Goal: Transaction & Acquisition: Purchase product/service

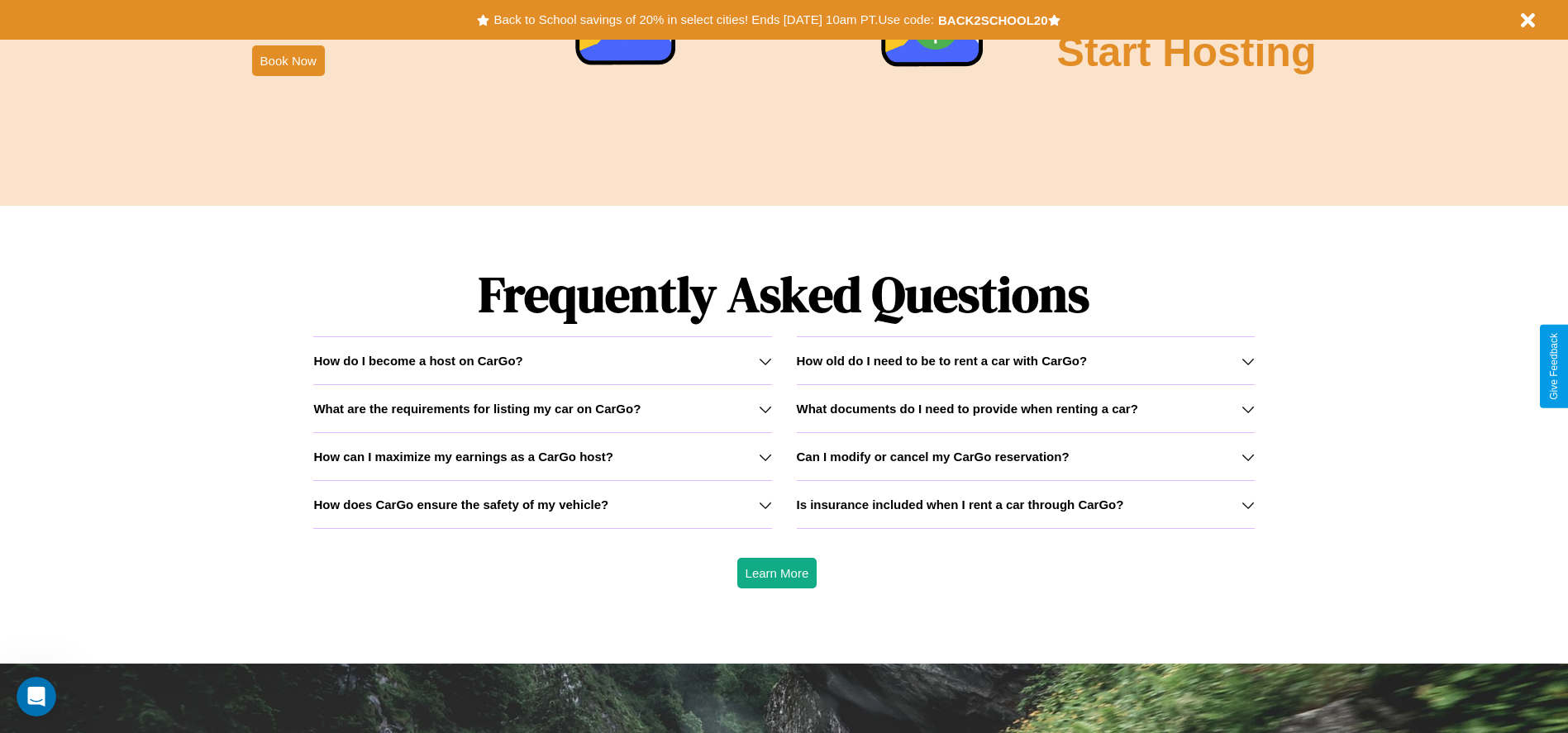
scroll to position [2372, 0]
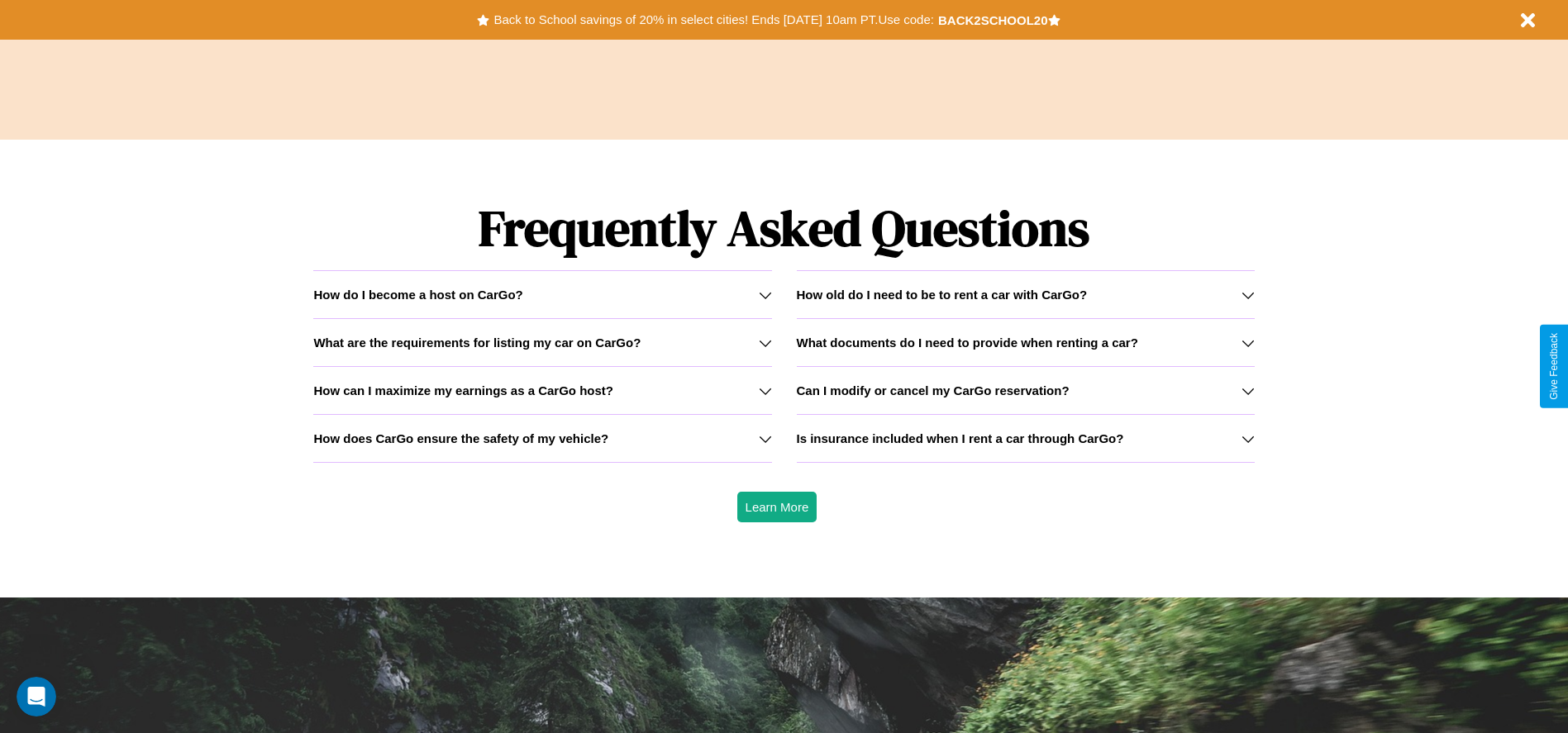
click at [1025, 391] on h3 "Can I modify or cancel my CarGo reservation?" at bounding box center [933, 391] width 273 height 14
click at [764, 342] on icon at bounding box center [765, 342] width 13 height 13
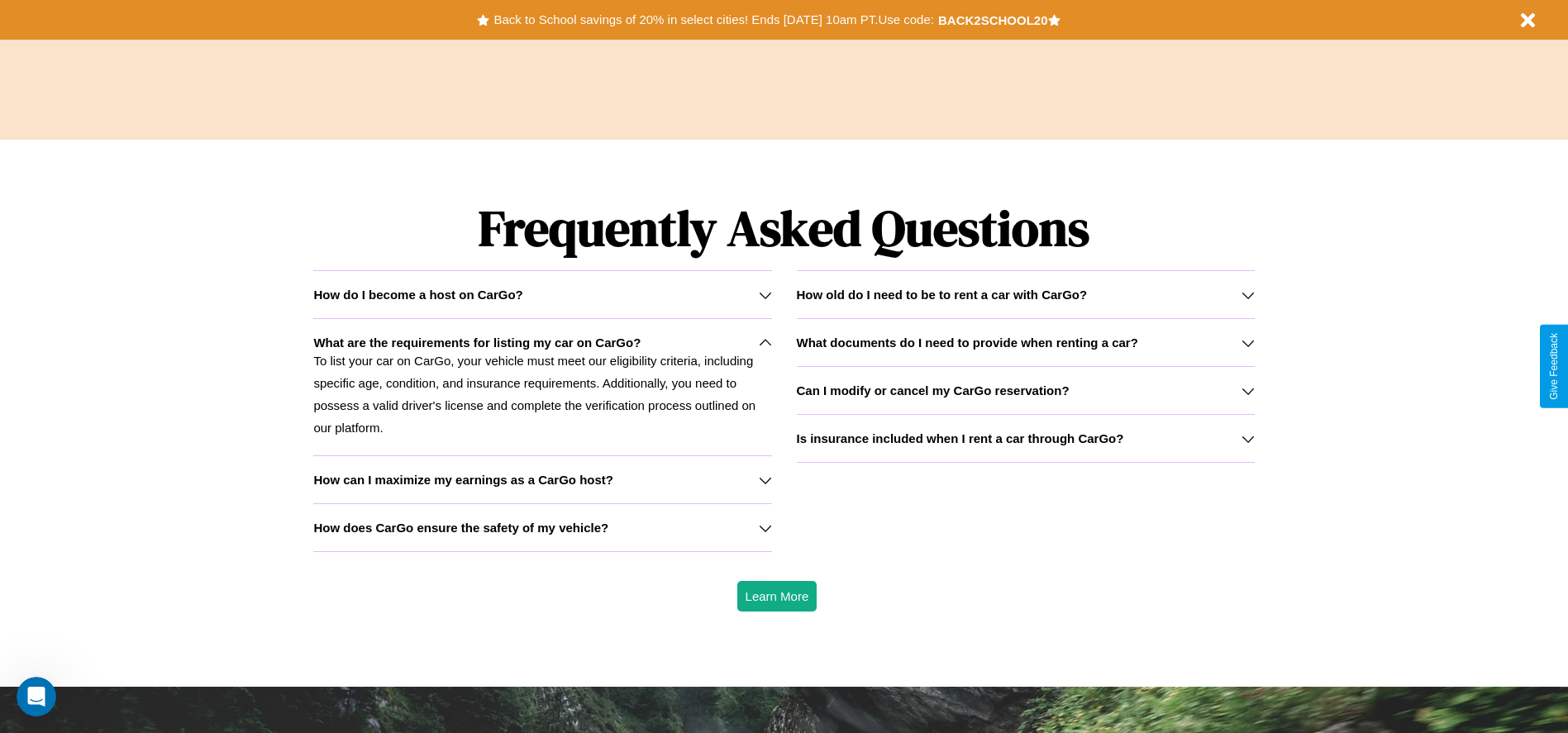
click at [542, 480] on h3 "How can I maximize my earnings as a CarGo host?" at bounding box center [463, 480] width 300 height 14
click at [542, 387] on p "To list your car on CarGo, your vehicle must meet our eligibility criteria, inc…" at bounding box center [542, 394] width 458 height 89
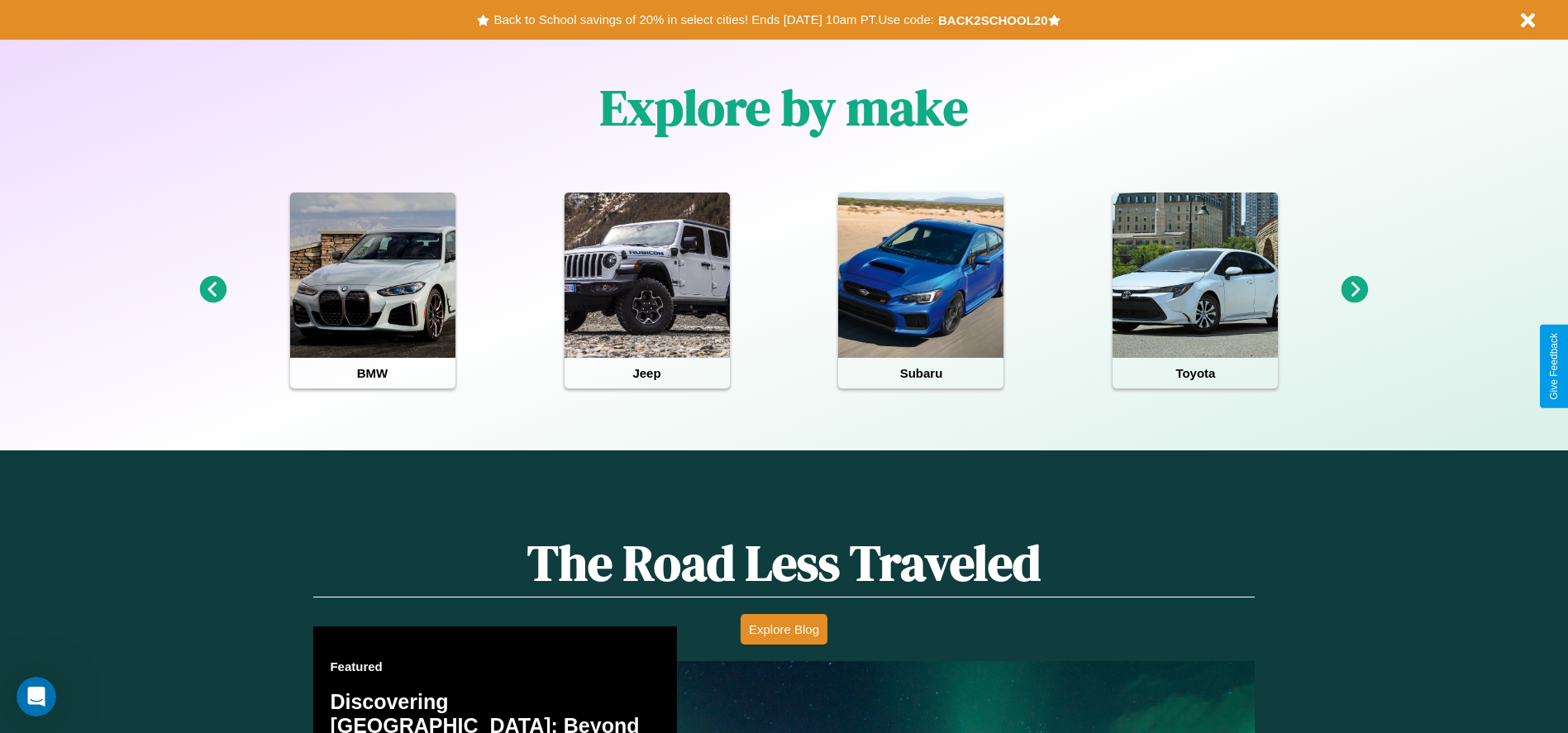
scroll to position [0, 0]
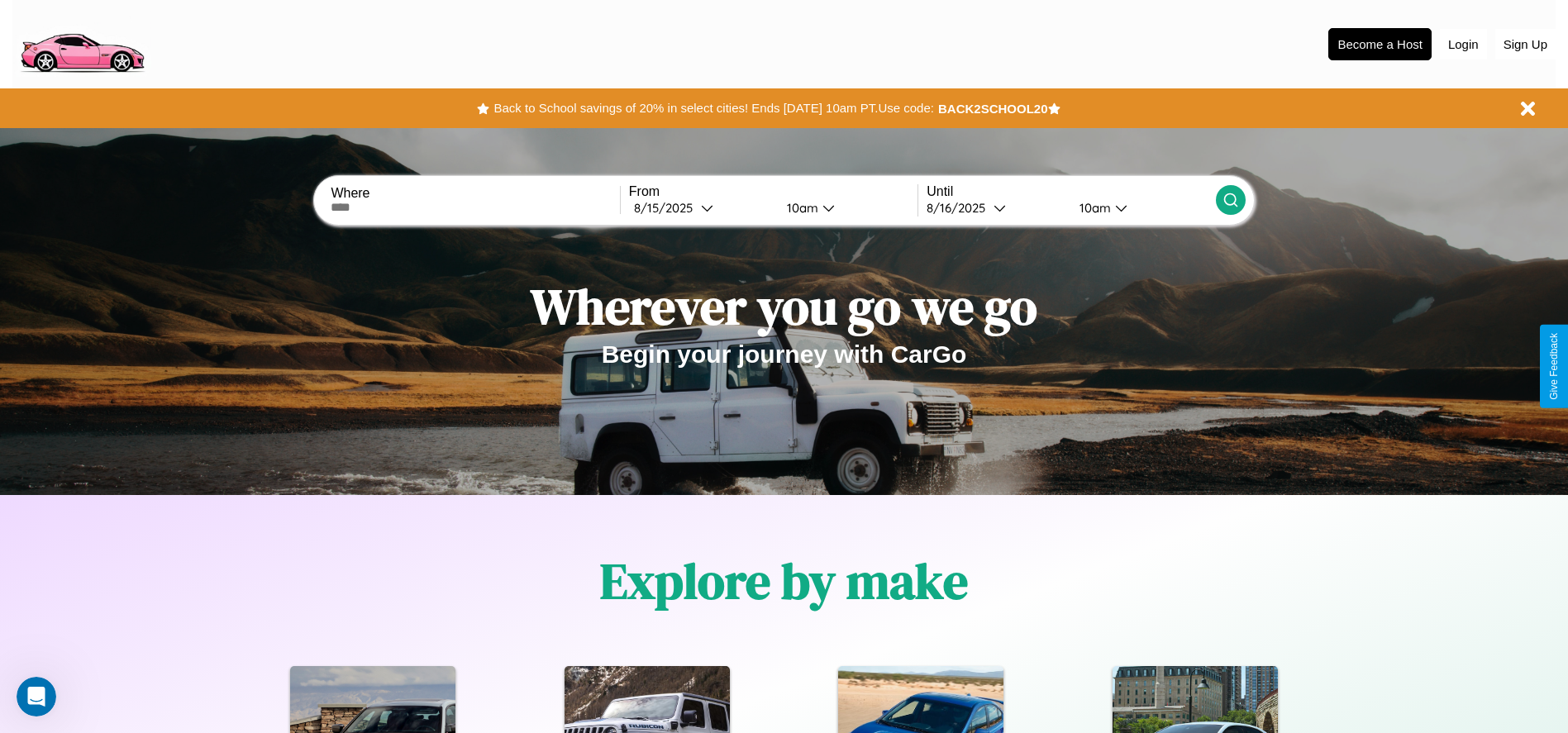
click at [475, 208] on input "text" at bounding box center [474, 207] width 288 height 13
type input "******"
click at [701, 208] on div "[DATE]" at bounding box center [667, 208] width 67 height 16
select select "*"
select select "****"
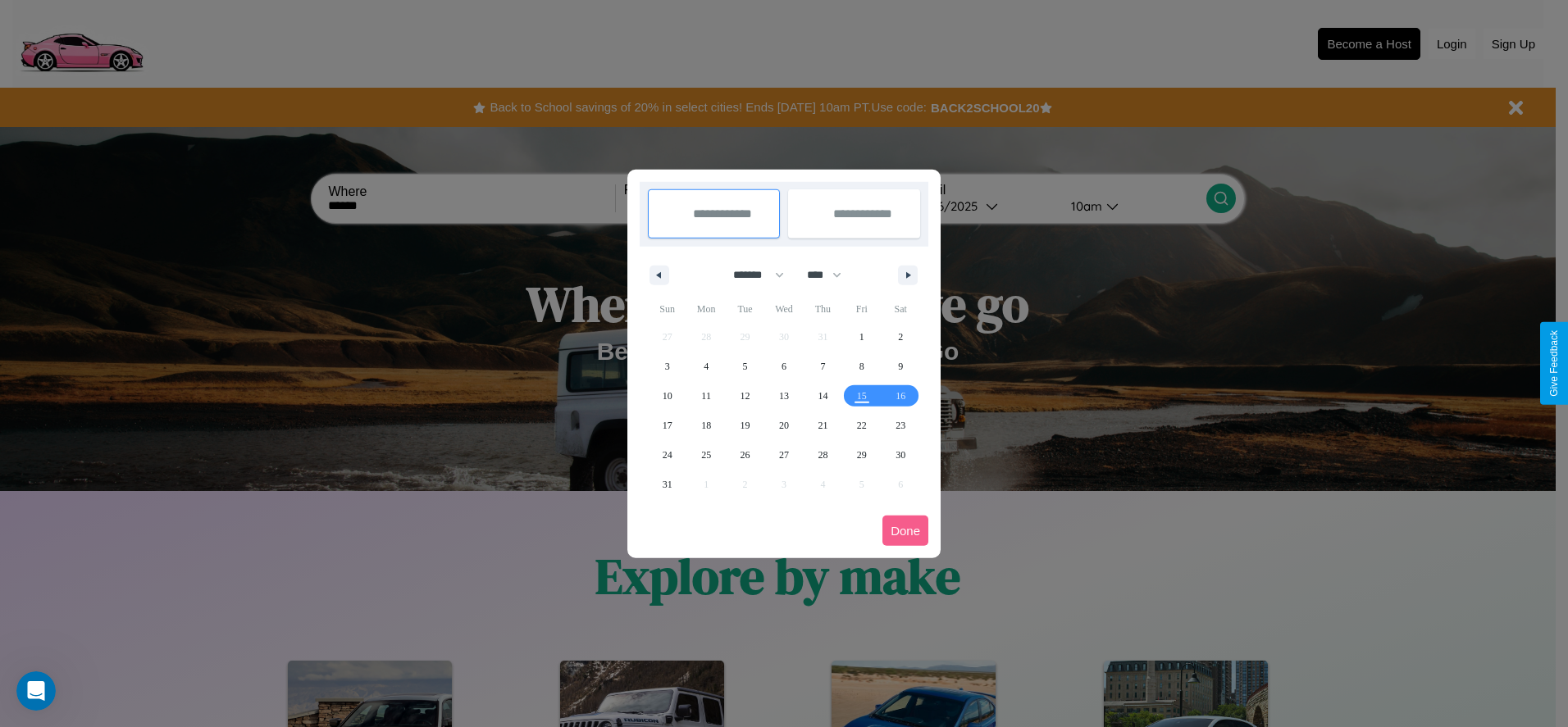
click at [751, 275] on select "******* ******** ***** ***** *** **** **** ****** ********* ******* ******** **…" at bounding box center [756, 275] width 69 height 27
select select "**"
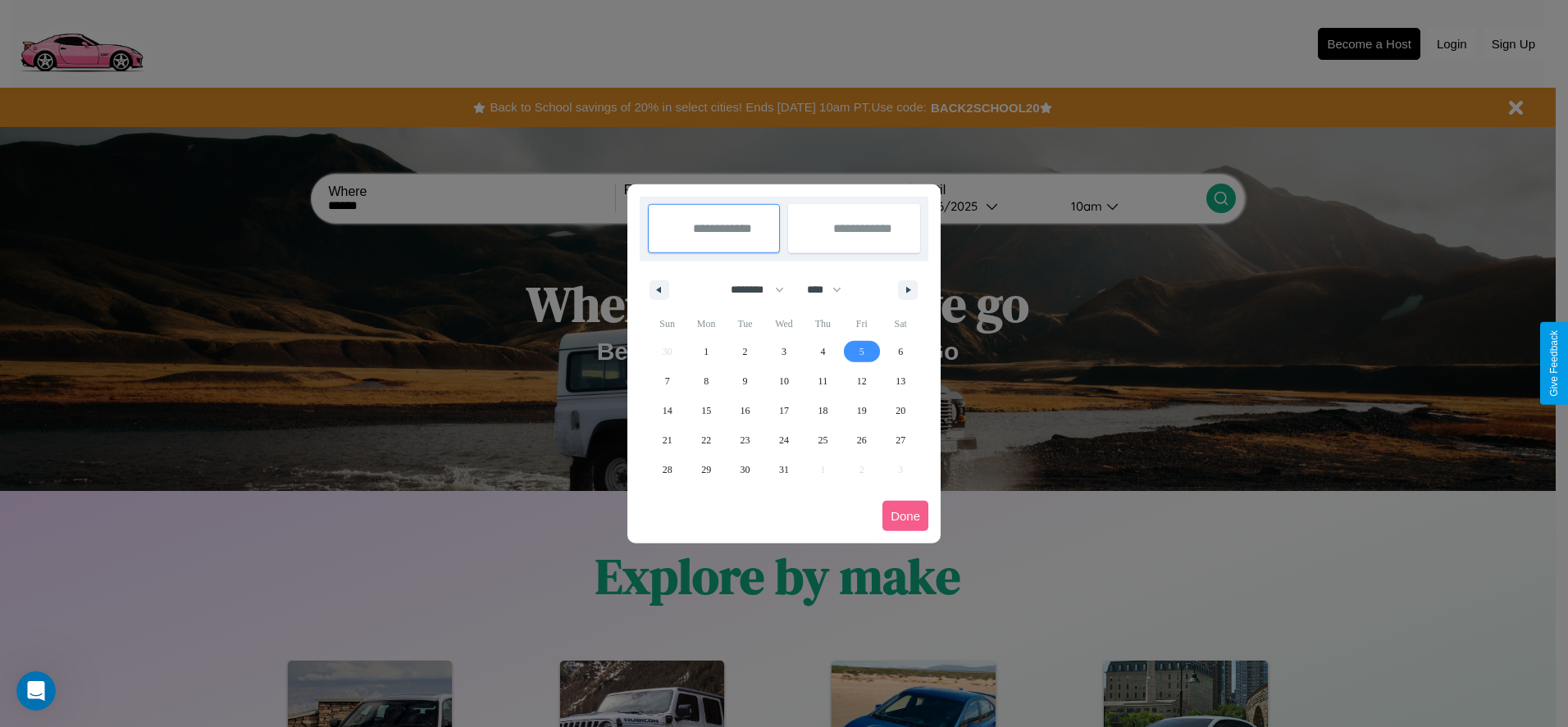
click at [862, 351] on span "5" at bounding box center [862, 352] width 5 height 29
type input "**********"
click at [784, 380] on span "10" at bounding box center [784, 381] width 10 height 29
type input "**********"
click at [906, 516] on button "Done" at bounding box center [905, 516] width 46 height 30
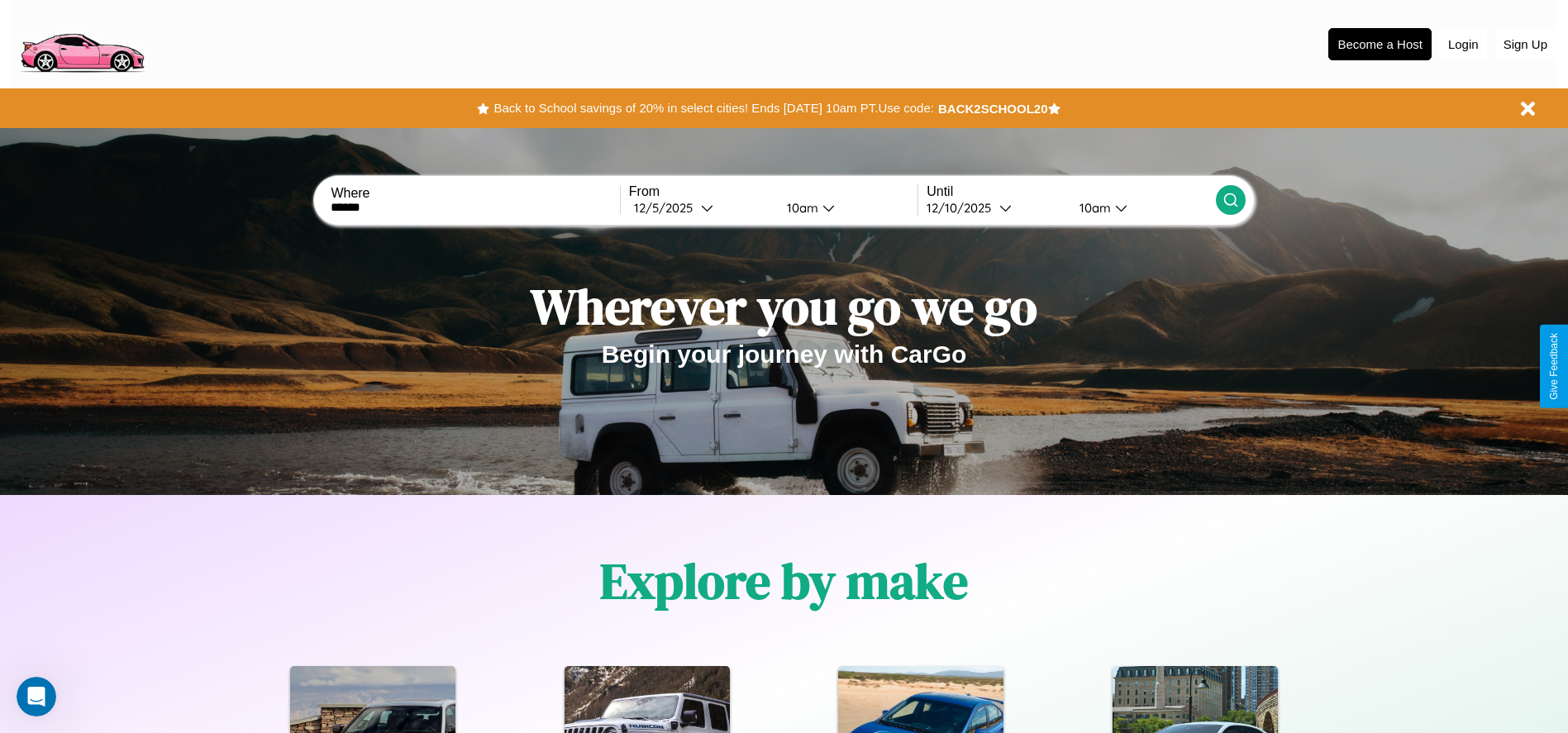
click at [799, 208] on div "10am" at bounding box center [800, 208] width 44 height 16
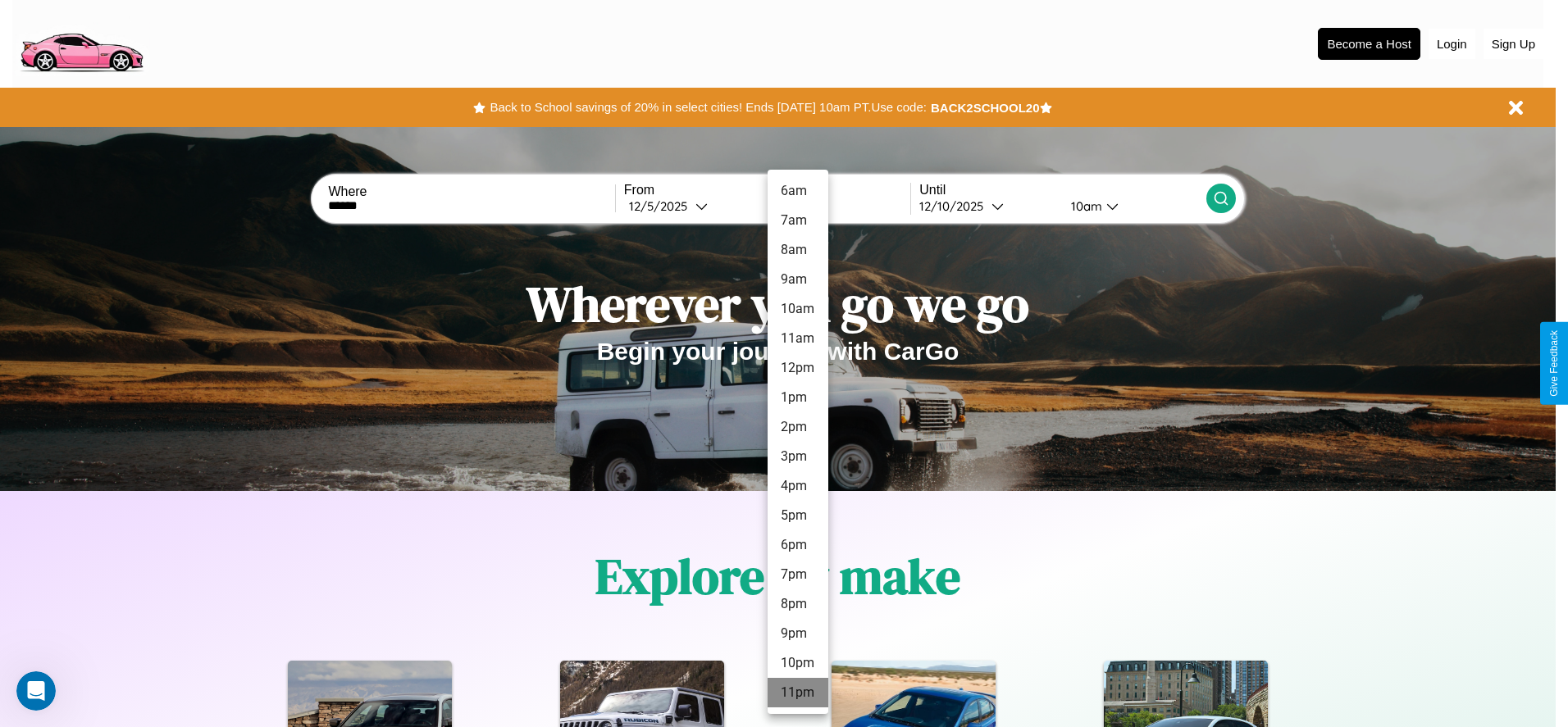
click at [797, 693] on li "11pm" at bounding box center [798, 693] width 61 height 29
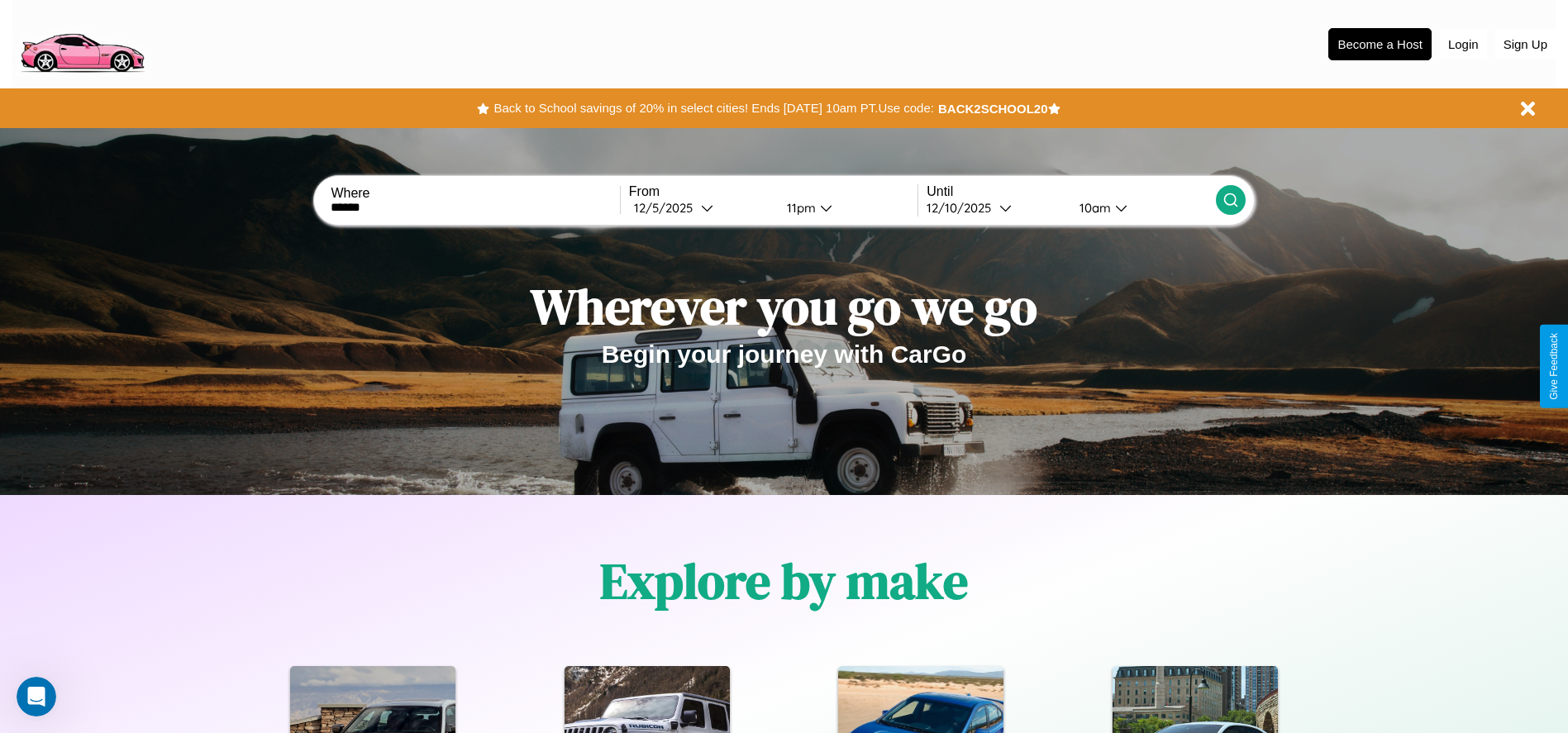
click at [1093, 208] on div "10am" at bounding box center [1093, 208] width 44 height 16
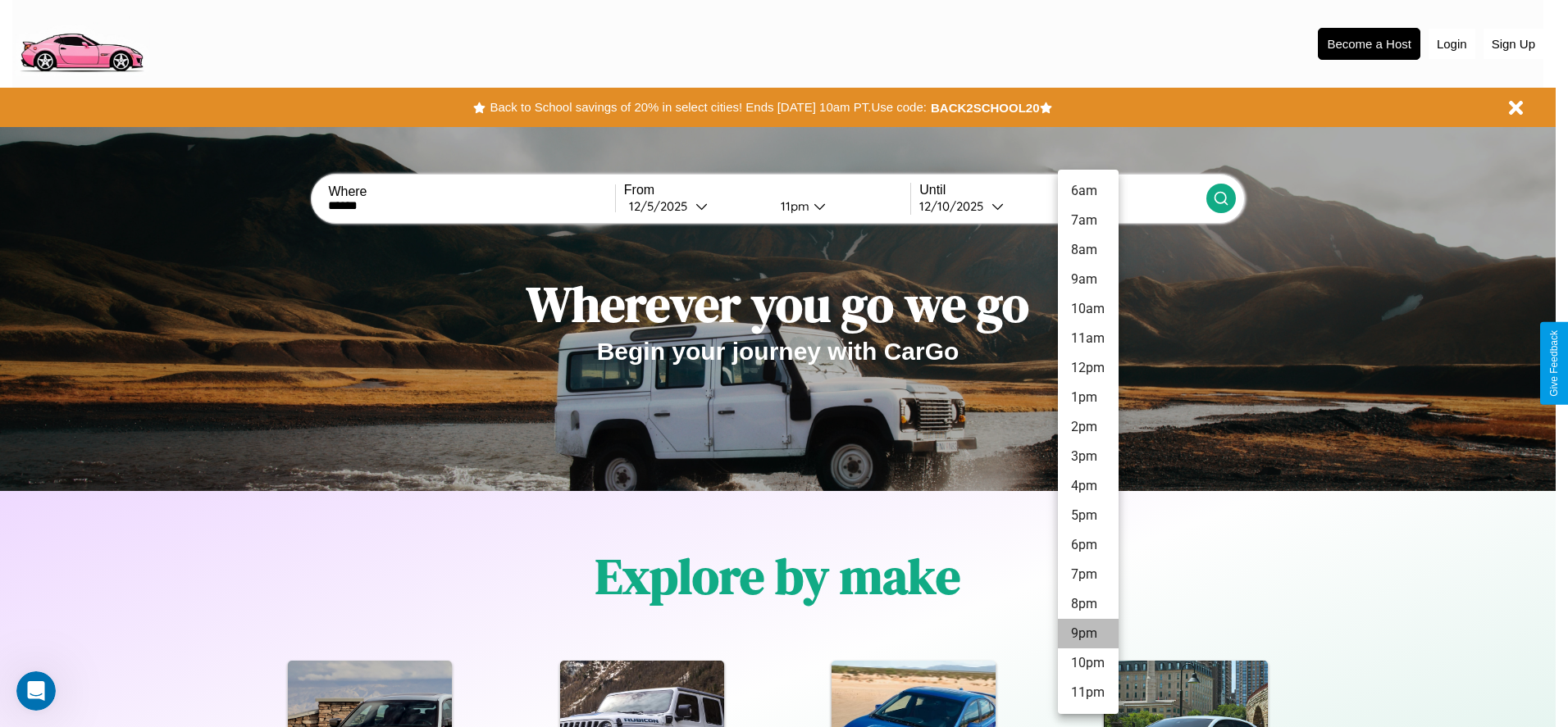
click at [1088, 633] on li "9pm" at bounding box center [1089, 633] width 61 height 29
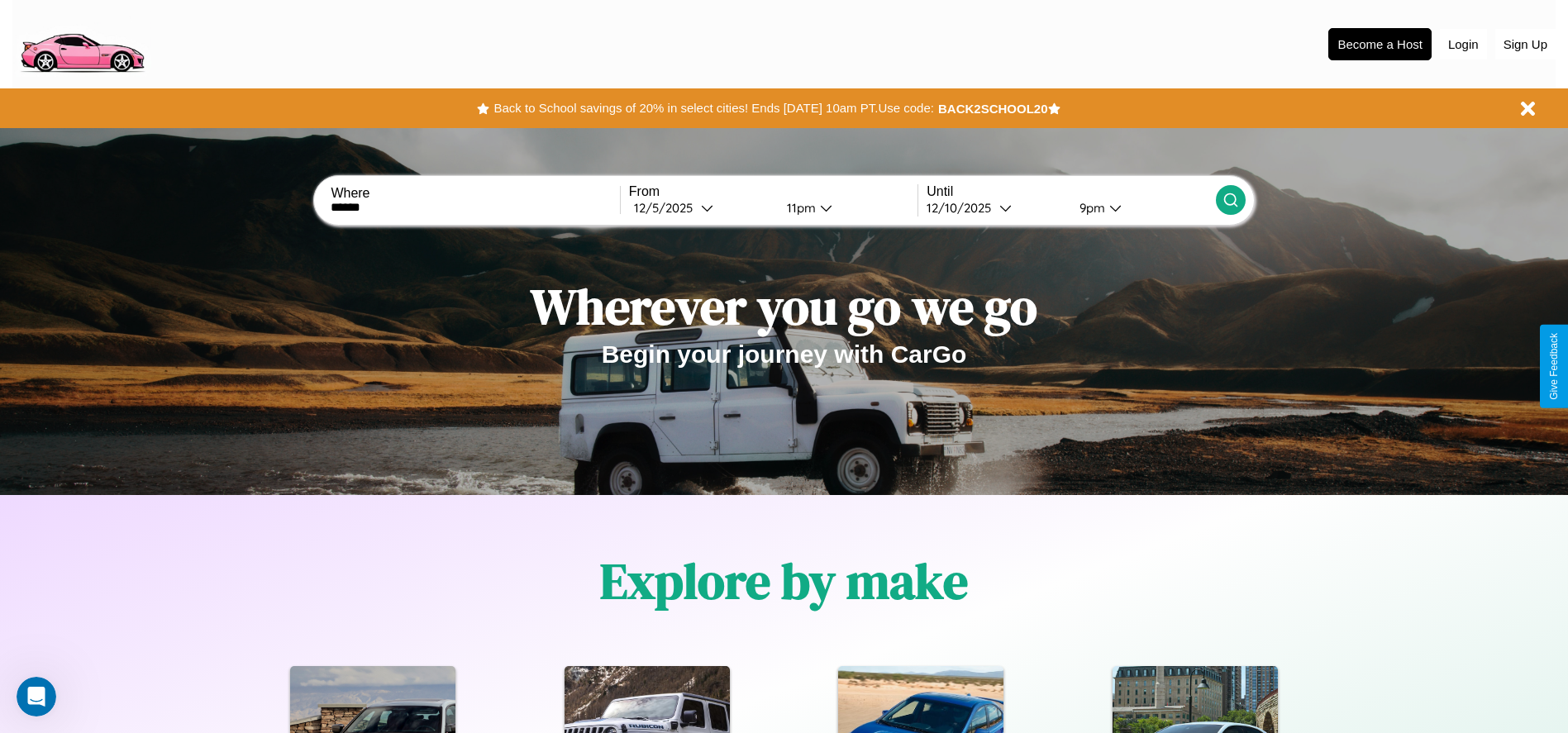
click at [1230, 200] on icon at bounding box center [1231, 200] width 17 height 17
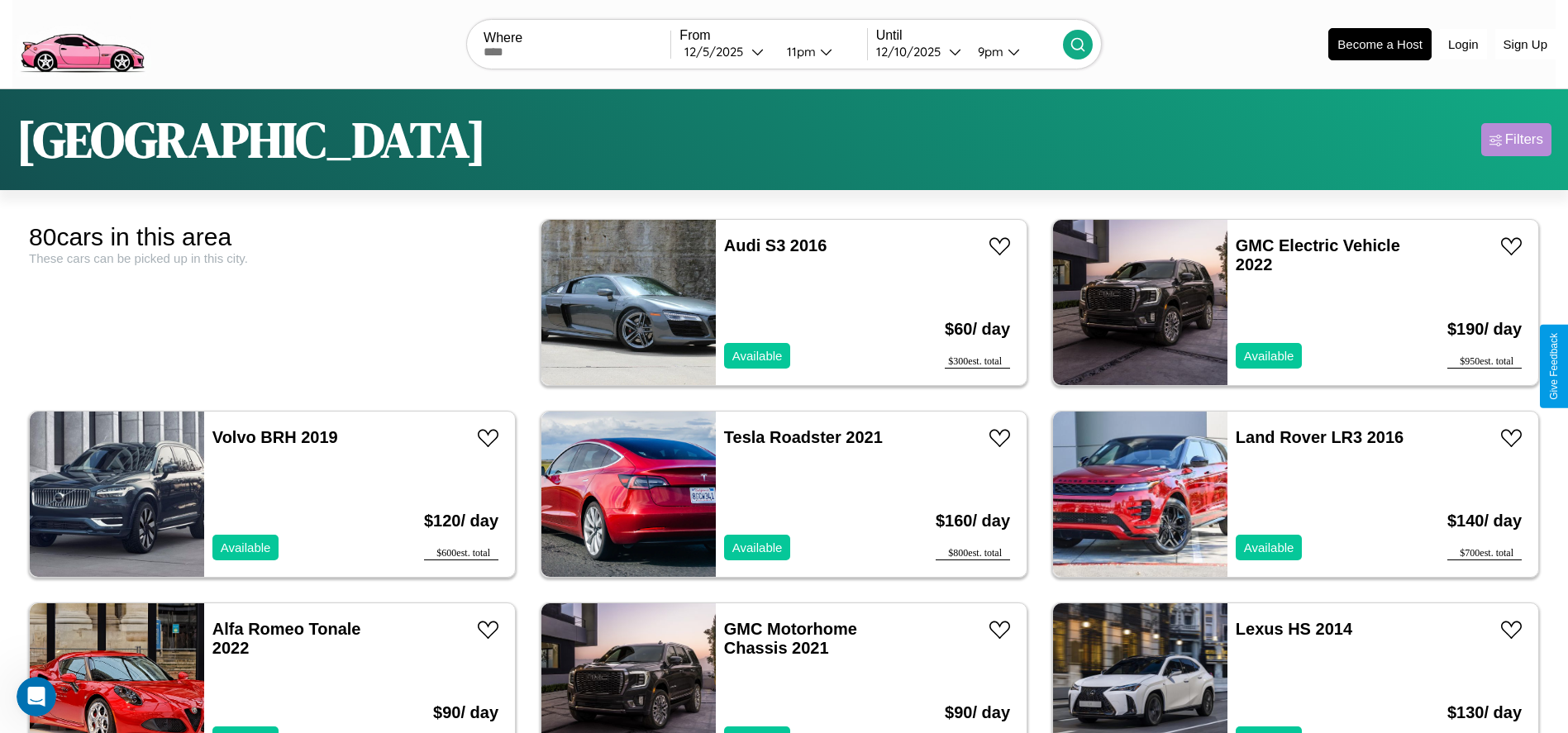
click at [1516, 140] on div "Filters" at bounding box center [1524, 139] width 38 height 17
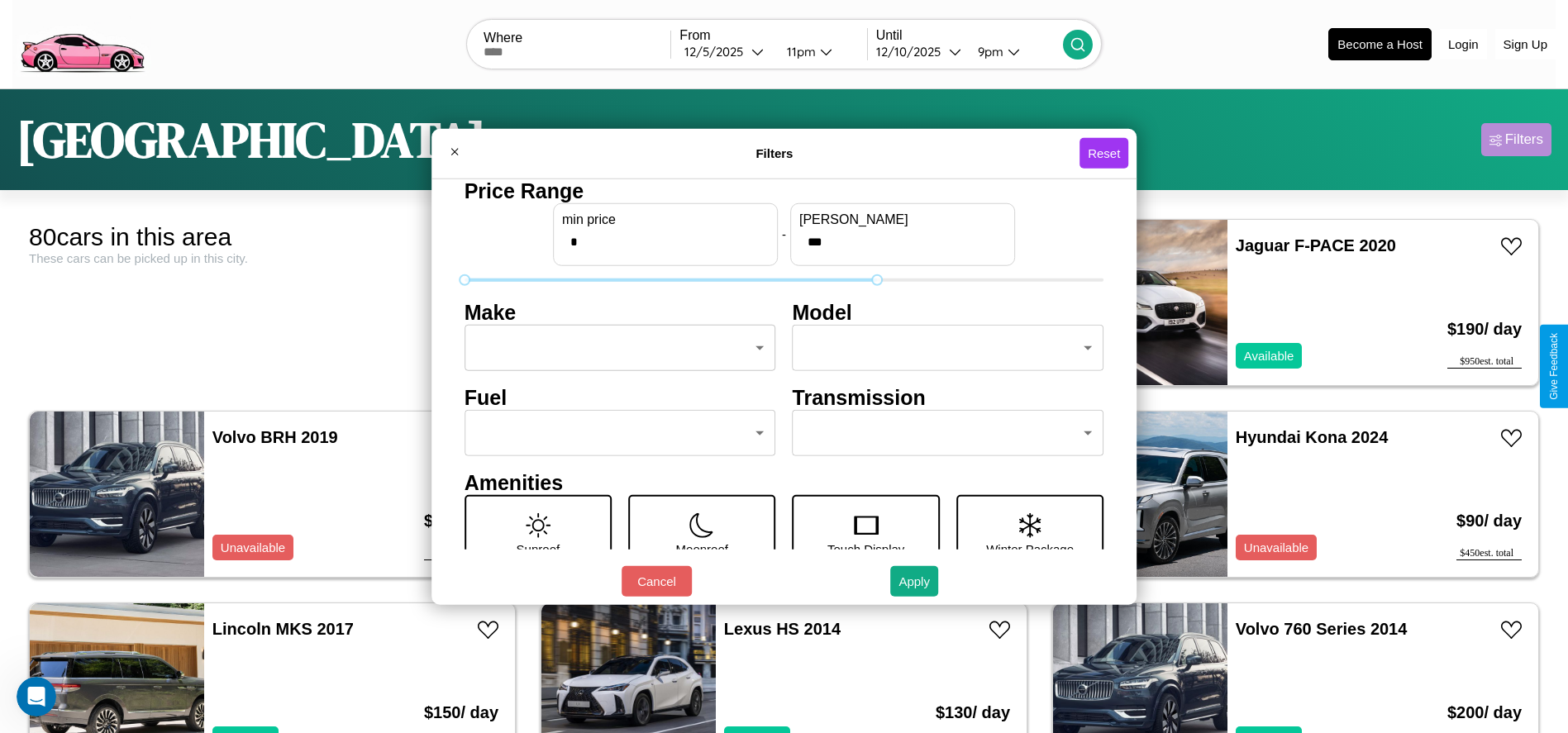
type input "***"
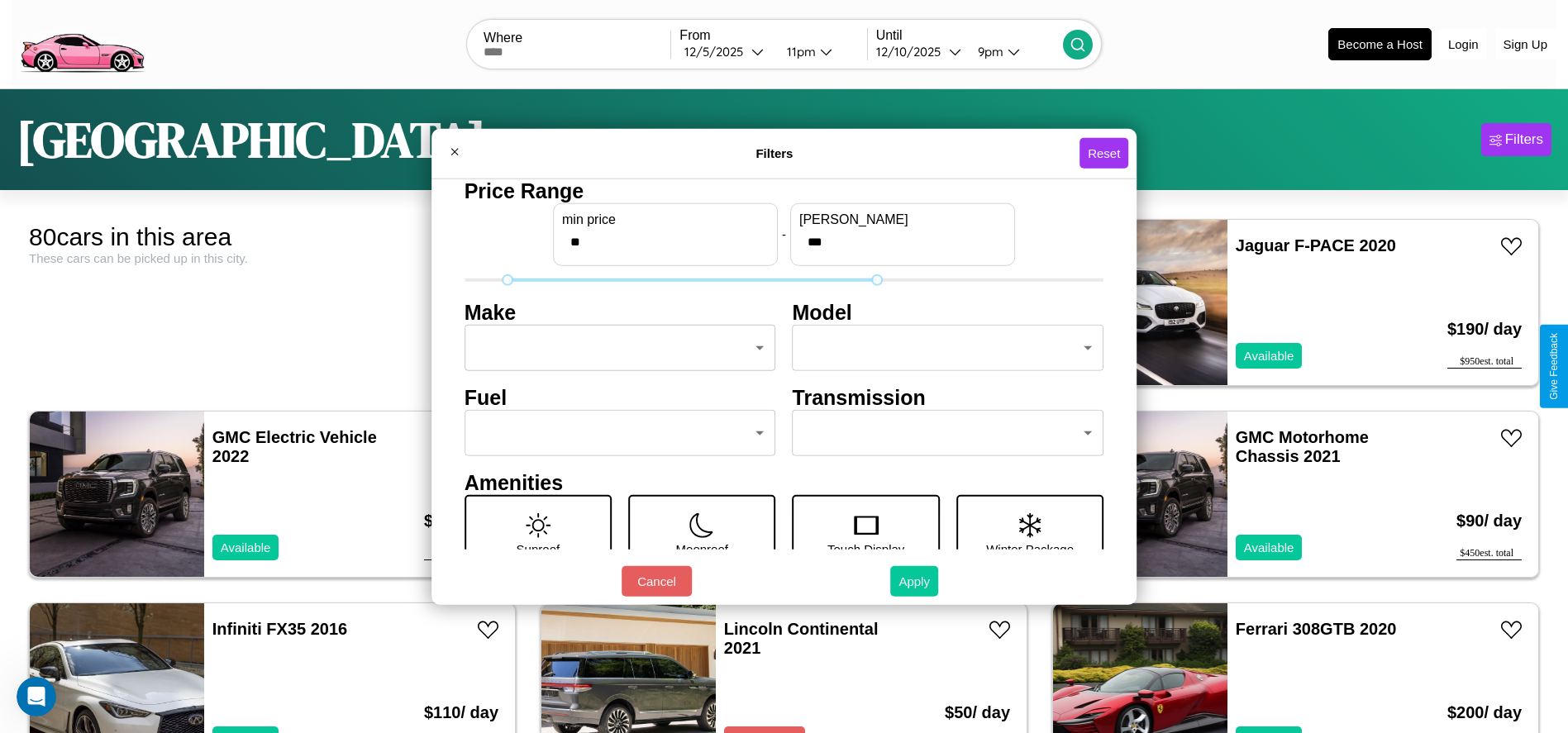
type input "**"
click at [915, 581] on button "Apply" at bounding box center [914, 581] width 48 height 31
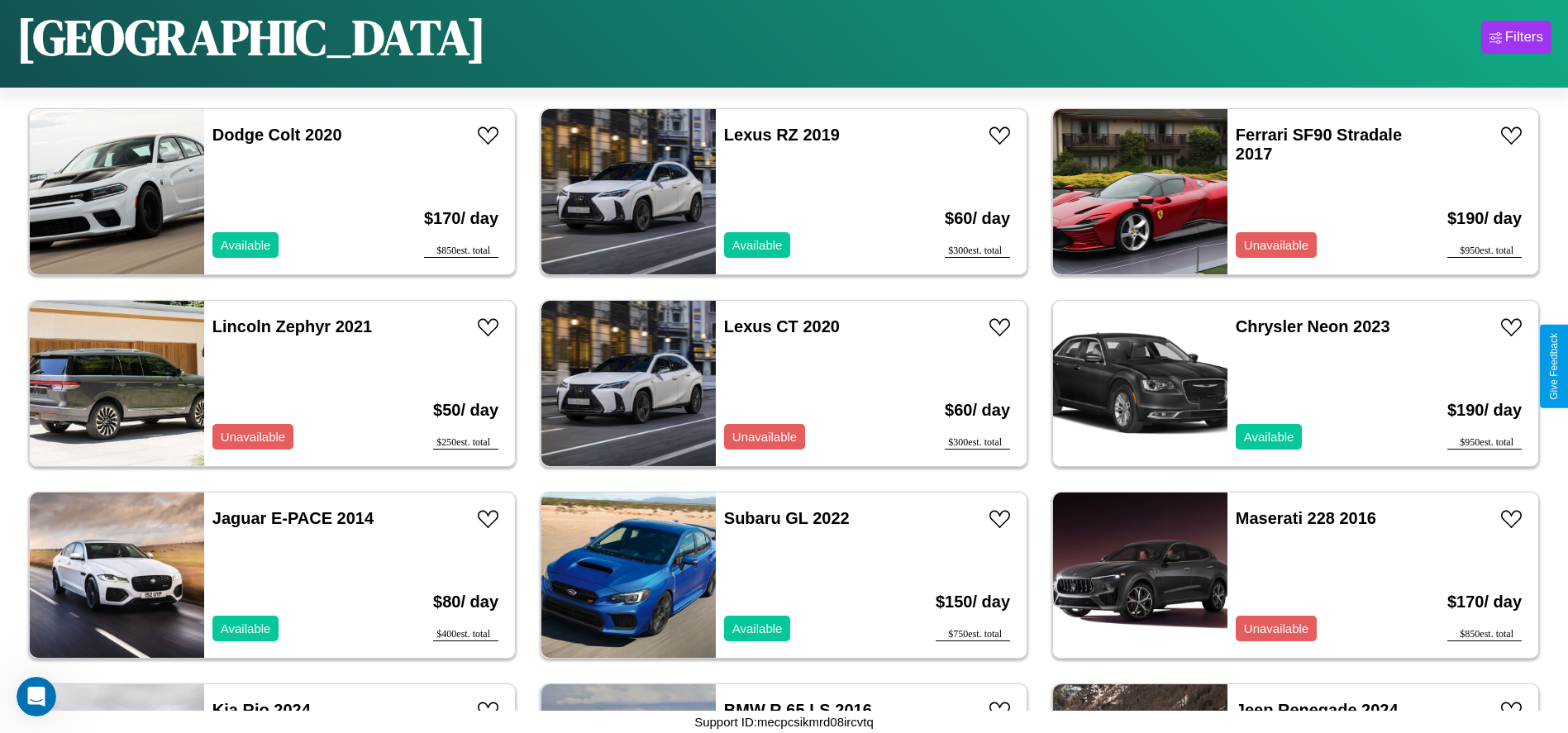
scroll to position [1718, 0]
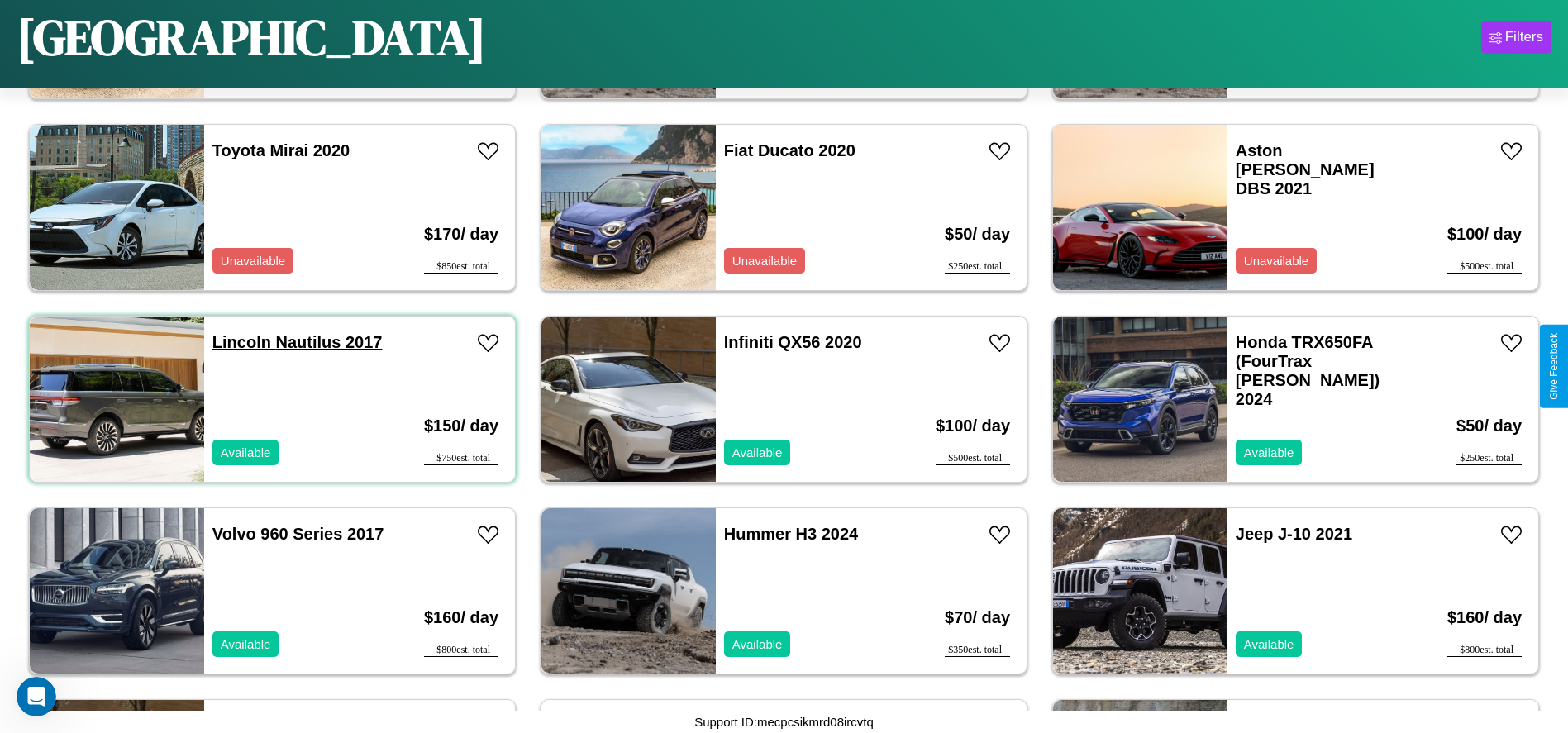
click at [239, 342] on link "Lincoln Nautilus 2017" at bounding box center [297, 342] width 170 height 18
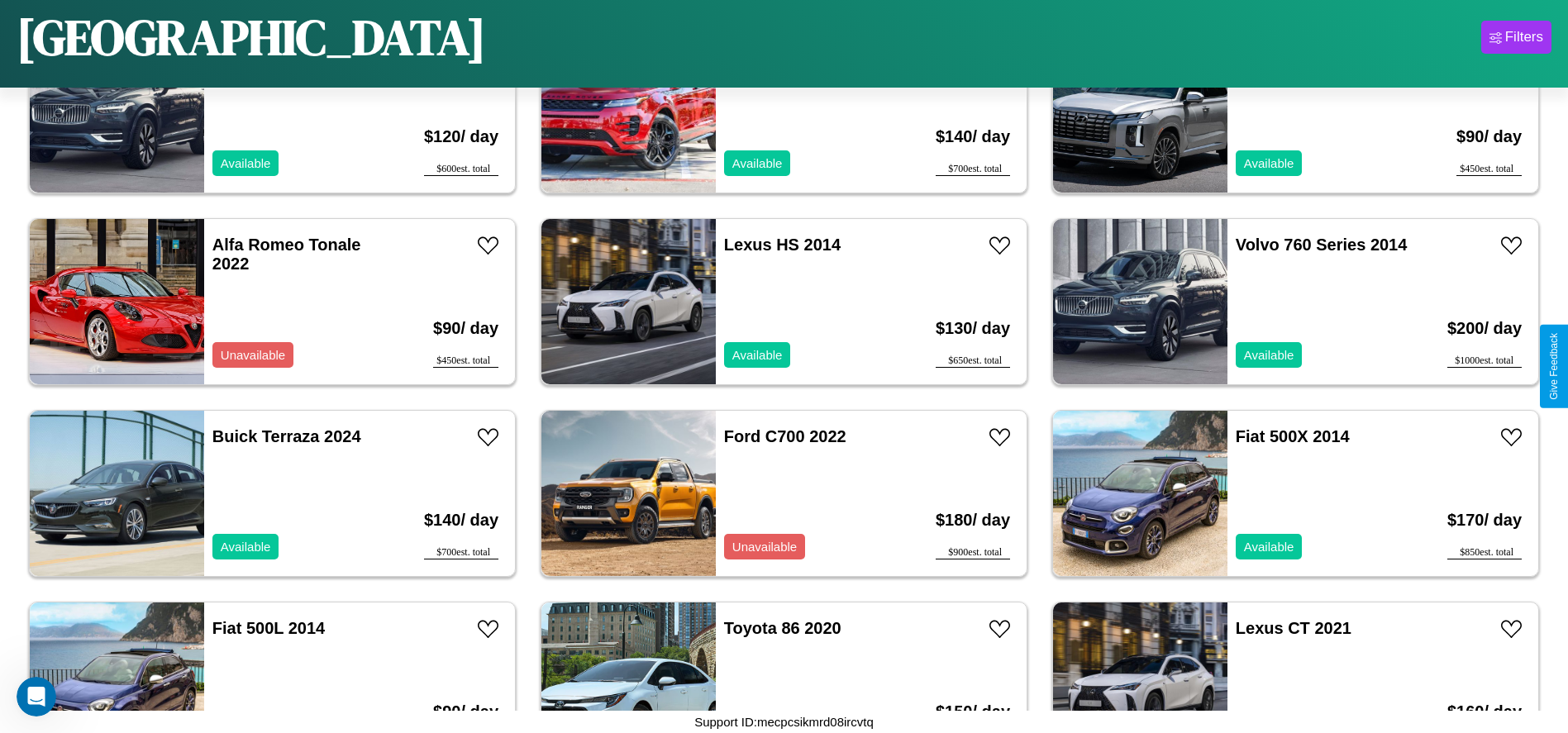
scroll to position [4021, 0]
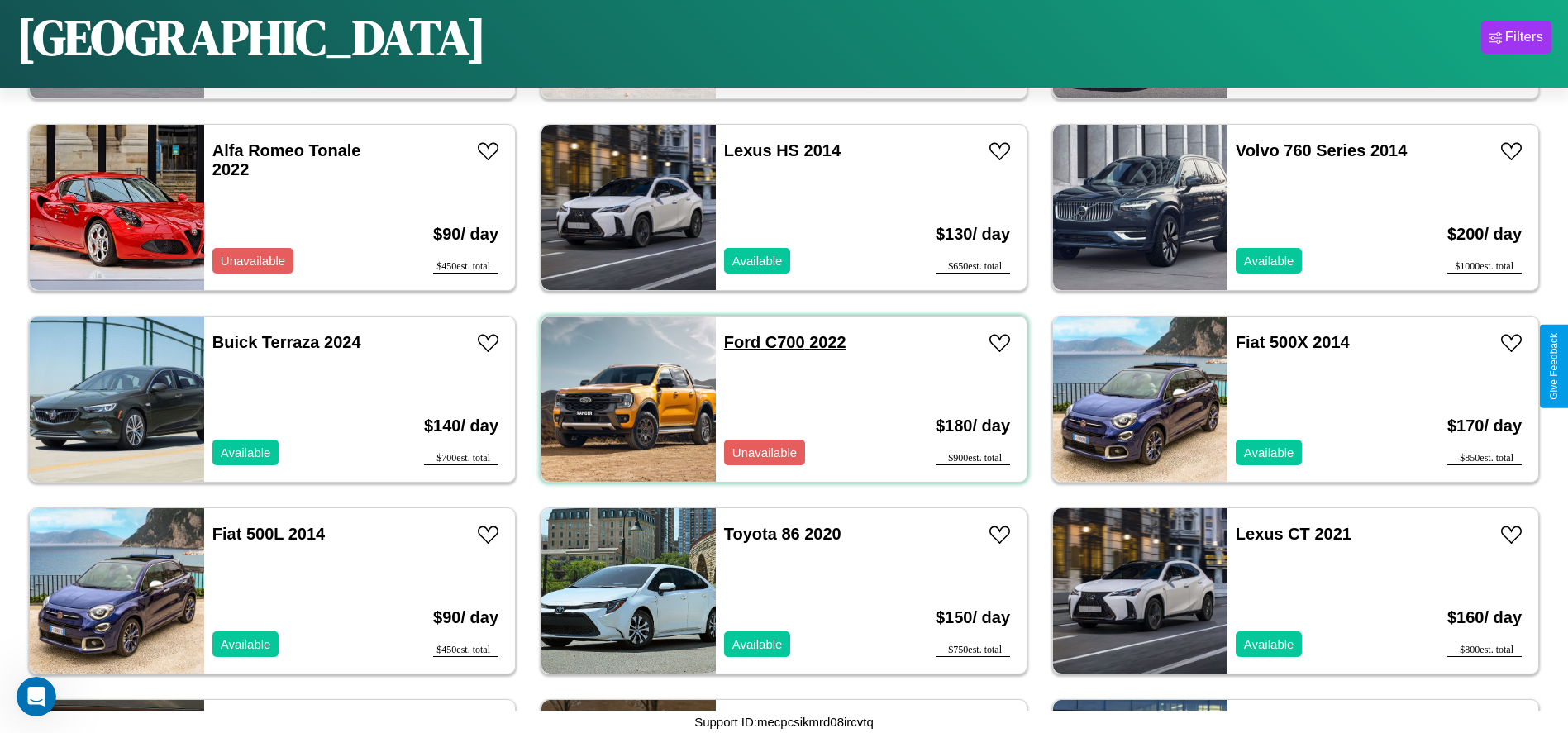
click at [736, 342] on link "Ford C700 2022" at bounding box center [785, 342] width 122 height 18
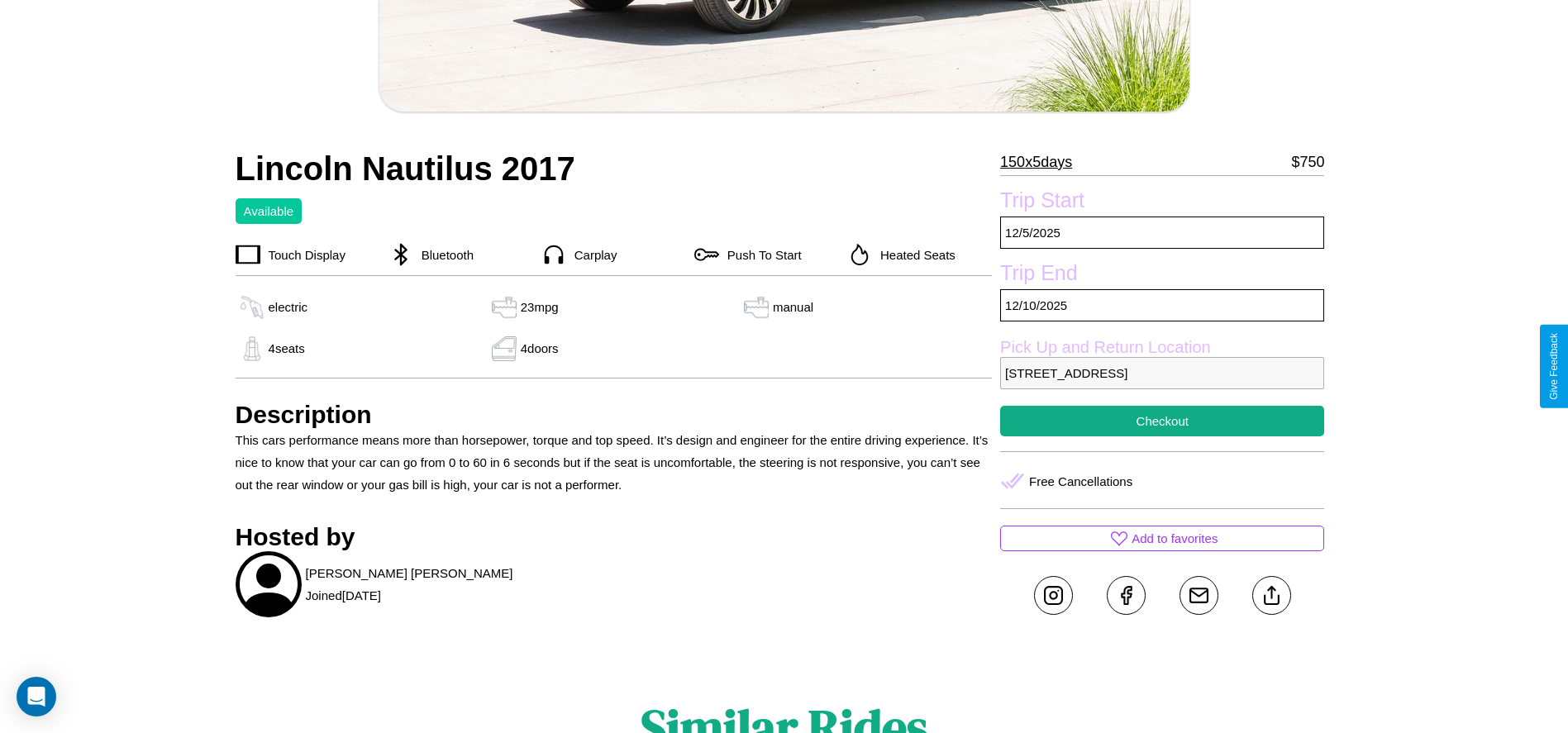
scroll to position [480, 0]
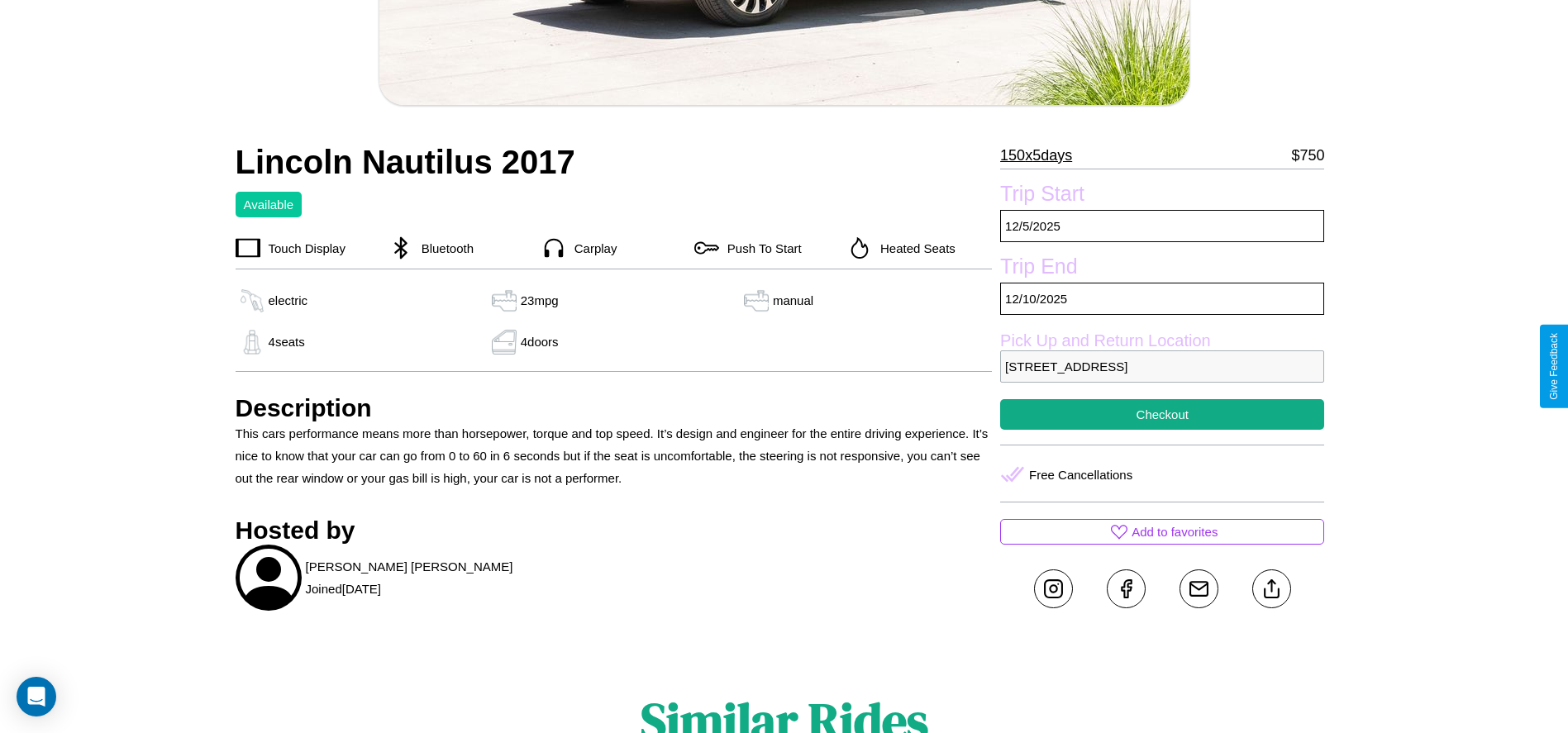
click at [1162, 366] on p "5389 Chestnut Street Prague 10151 Czech Republic" at bounding box center [1162, 366] width 324 height 32
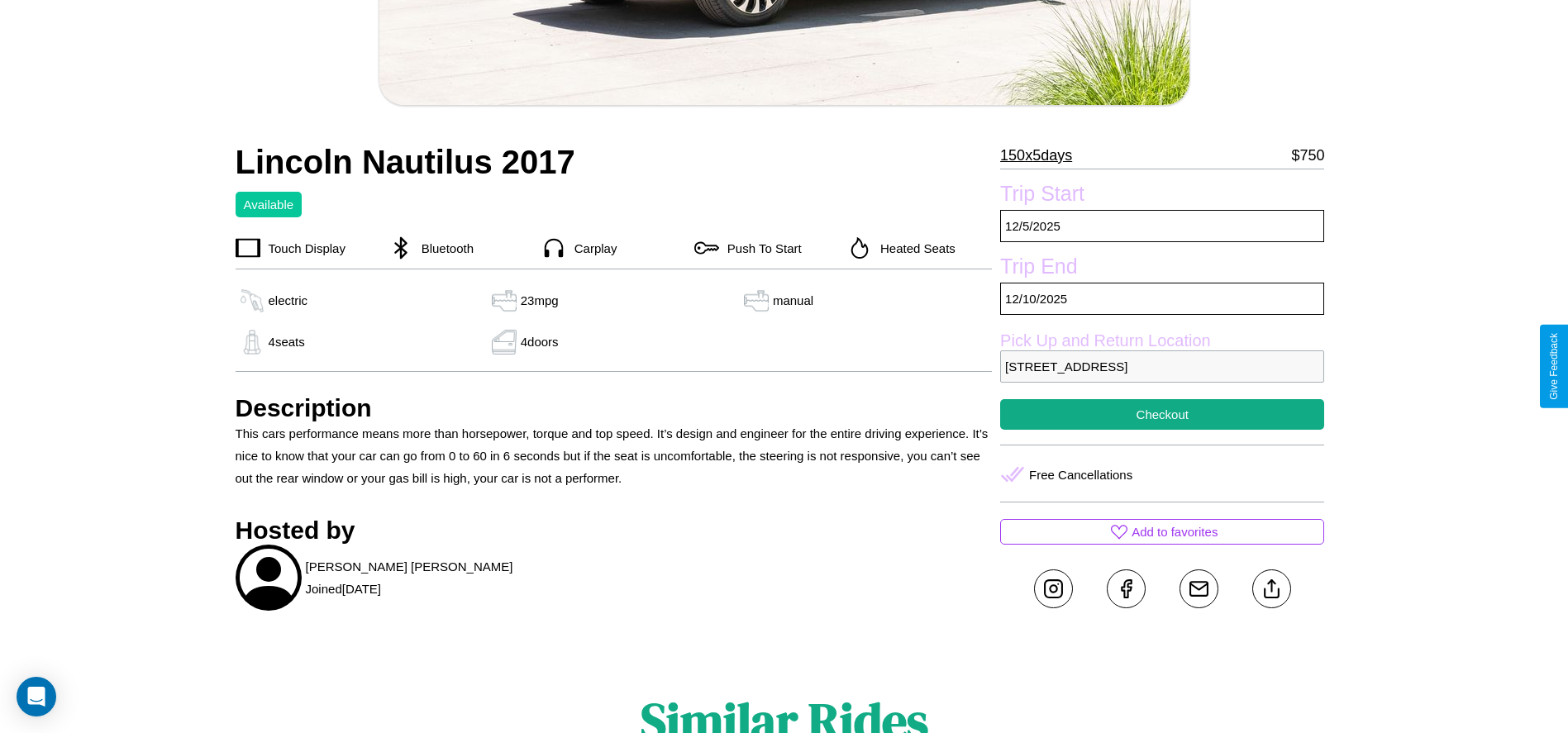
click at [1162, 366] on p "5389 Chestnut Street Prague 10151 Czech Republic" at bounding box center [1162, 366] width 324 height 32
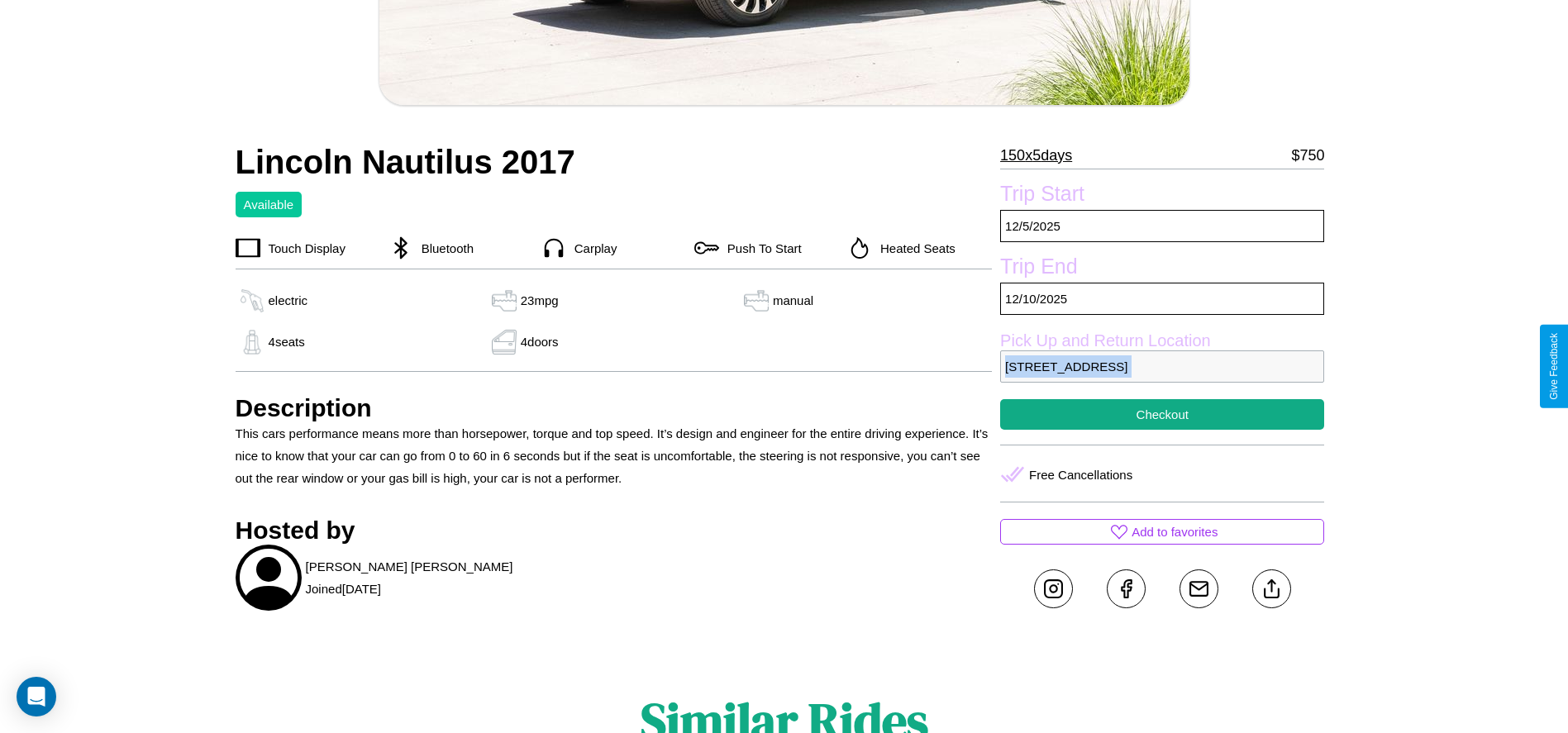
click at [1162, 366] on p "5389 Chestnut Street Prague 10151 Czech Republic" at bounding box center [1162, 366] width 324 height 32
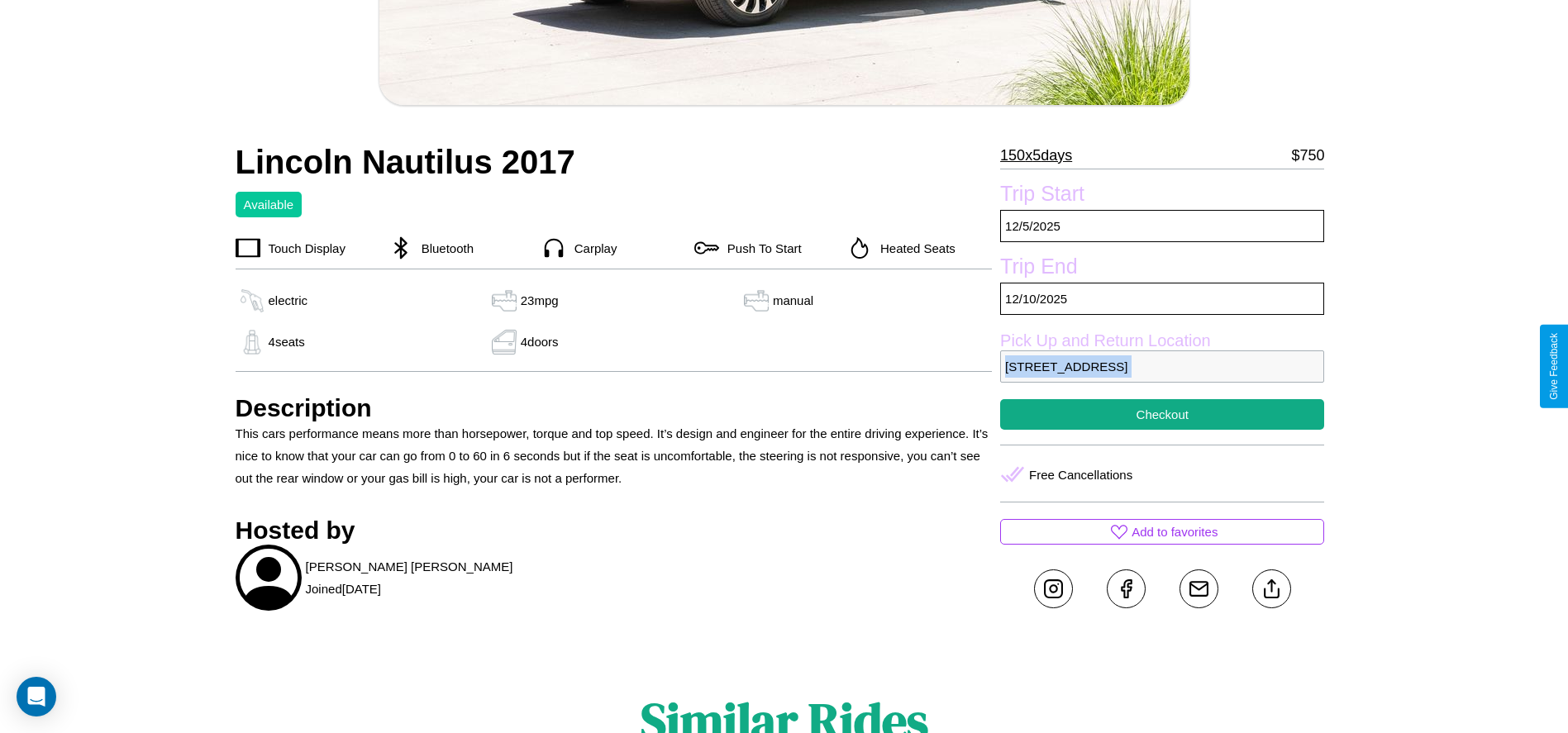
click at [1162, 366] on p "5389 Chestnut Street Prague 10151 Czech Republic" at bounding box center [1162, 366] width 324 height 32
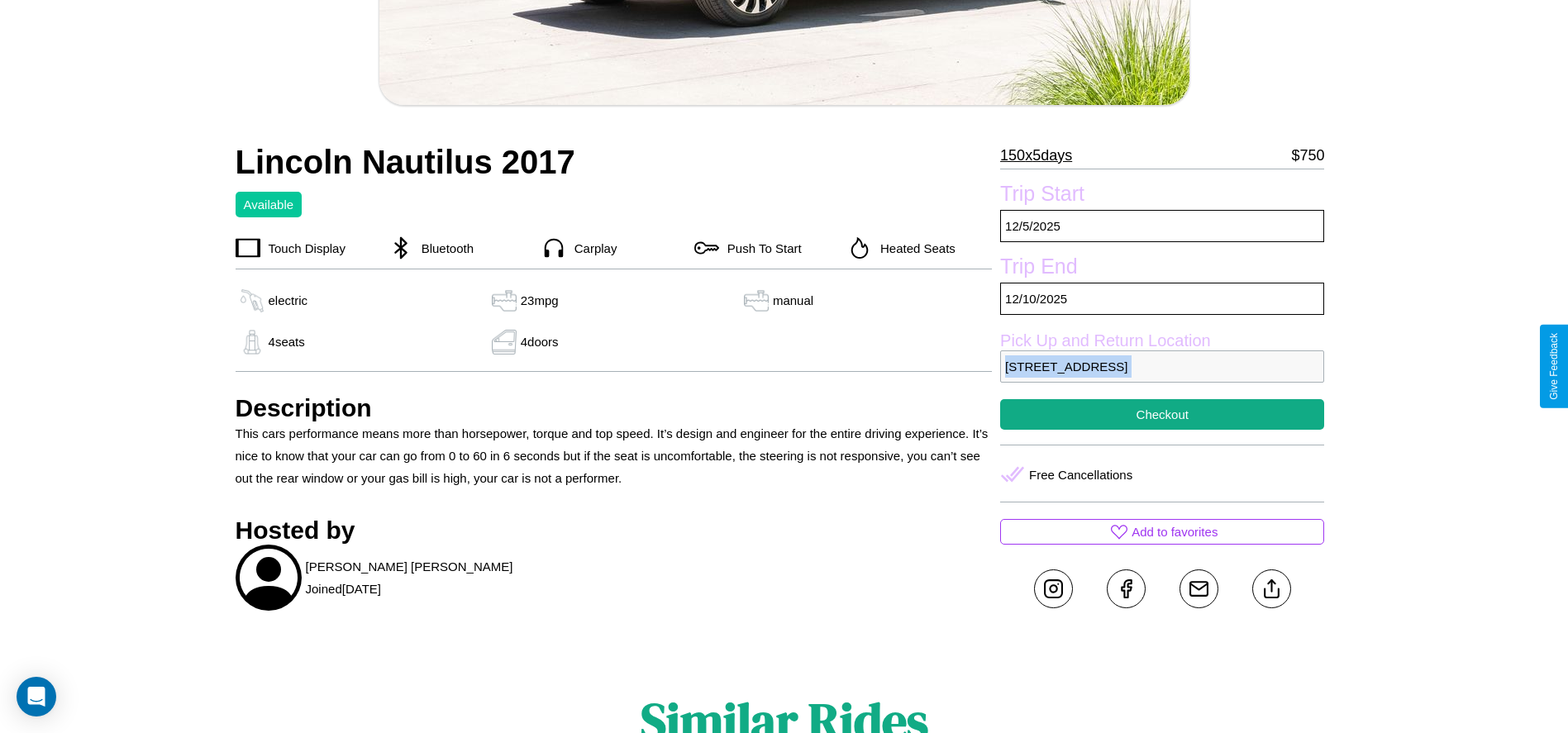
click at [1162, 366] on p "5389 Chestnut Street Prague 10151 Czech Republic" at bounding box center [1162, 366] width 324 height 32
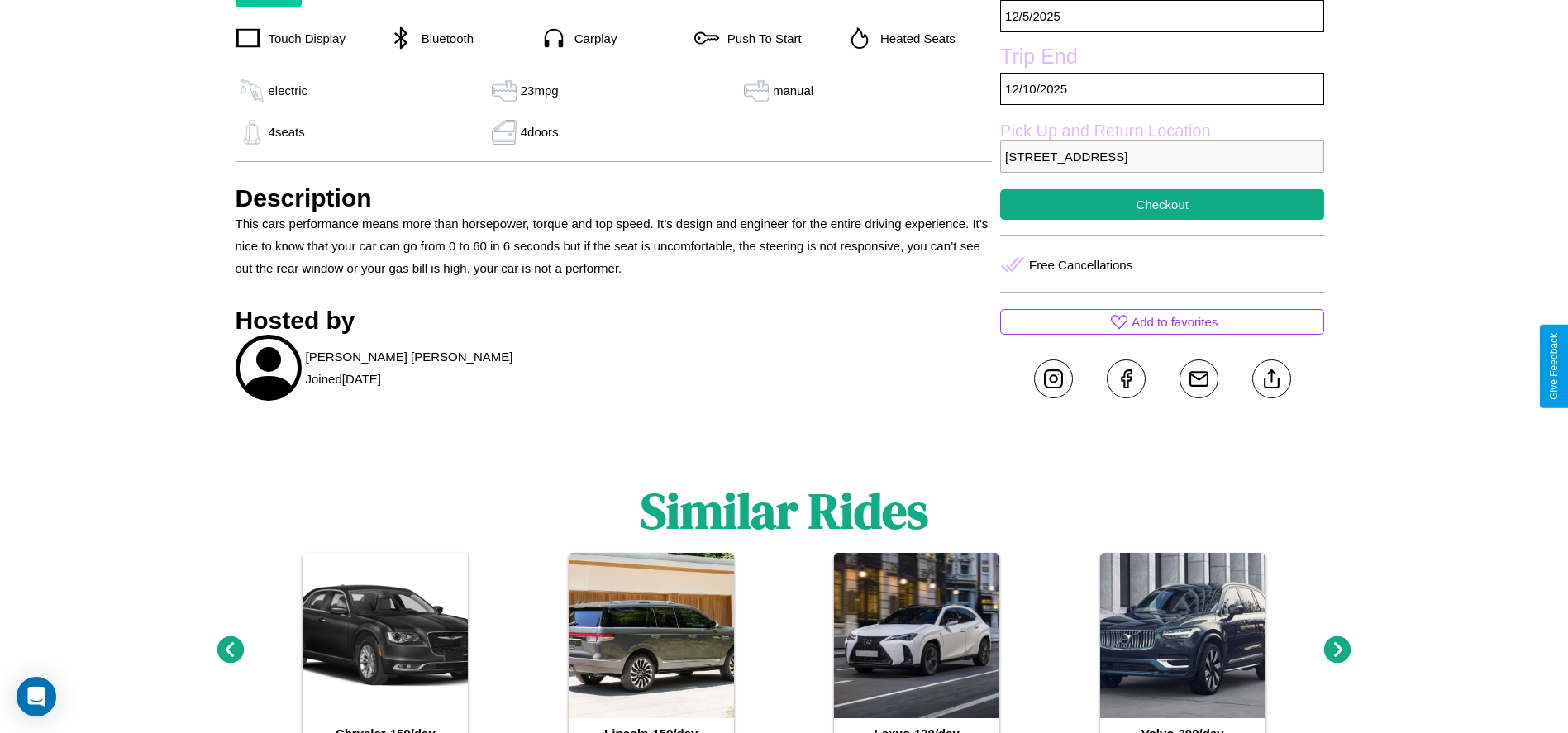
scroll to position [761, 0]
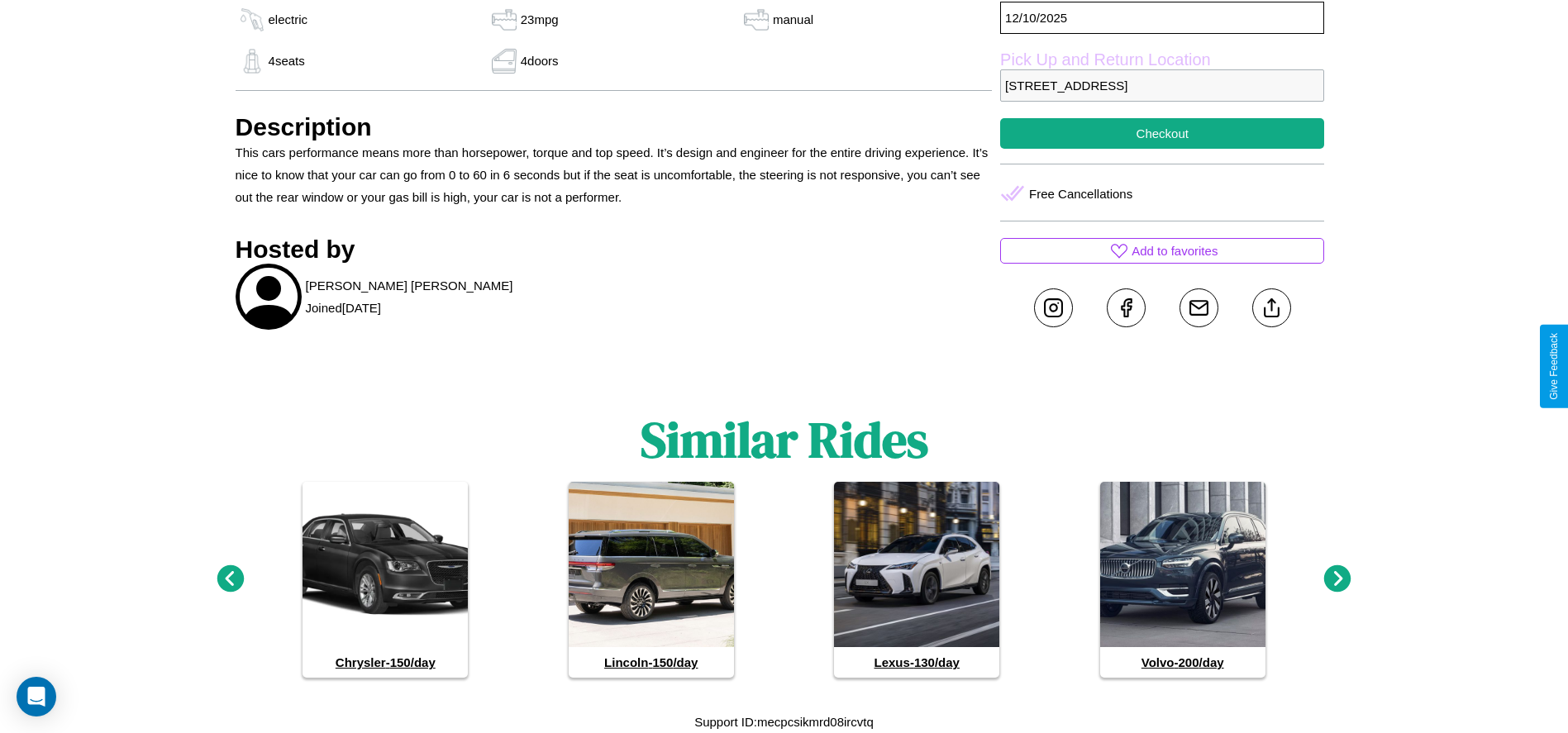
click at [1337, 579] on icon at bounding box center [1337, 578] width 27 height 27
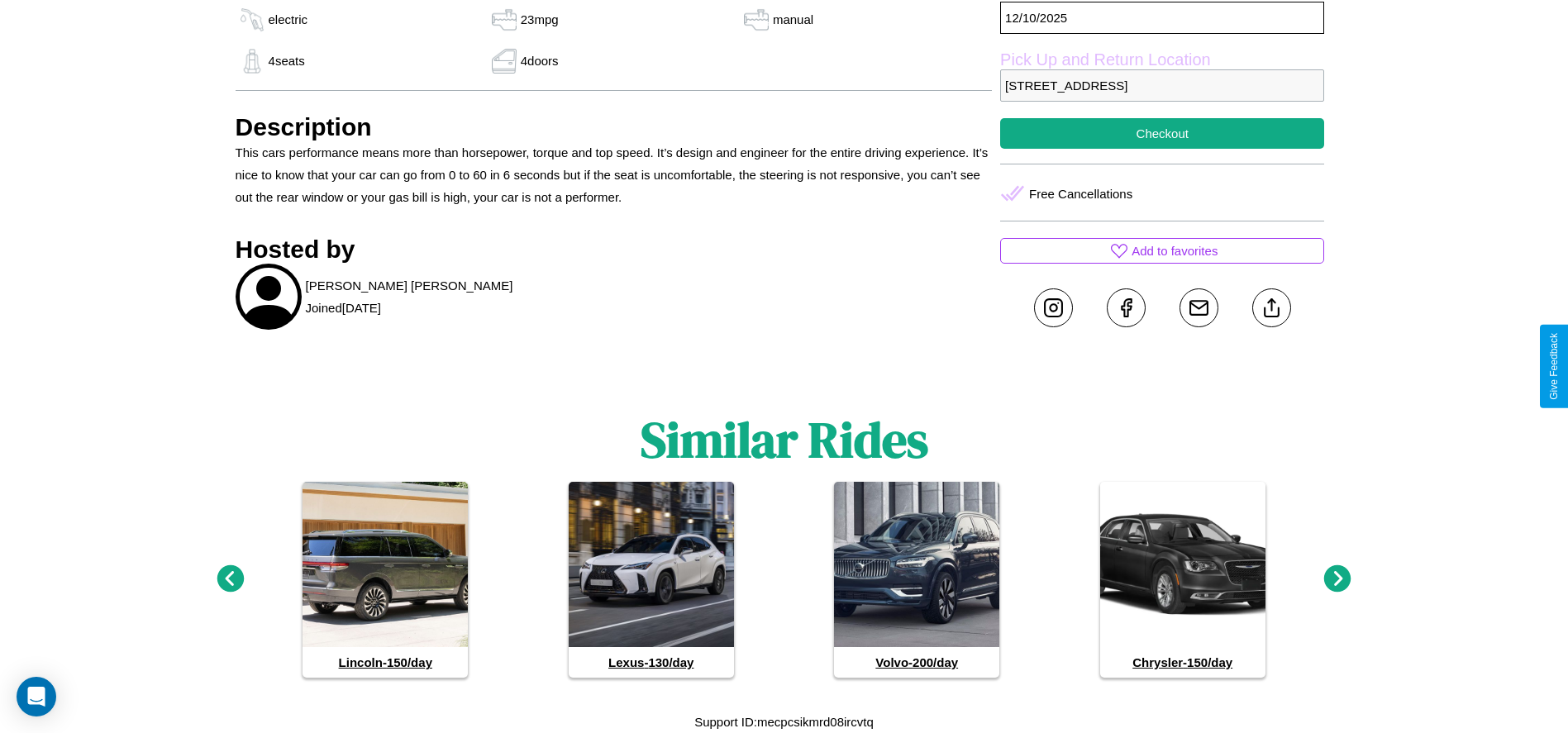
click at [230, 579] on icon at bounding box center [230, 578] width 27 height 27
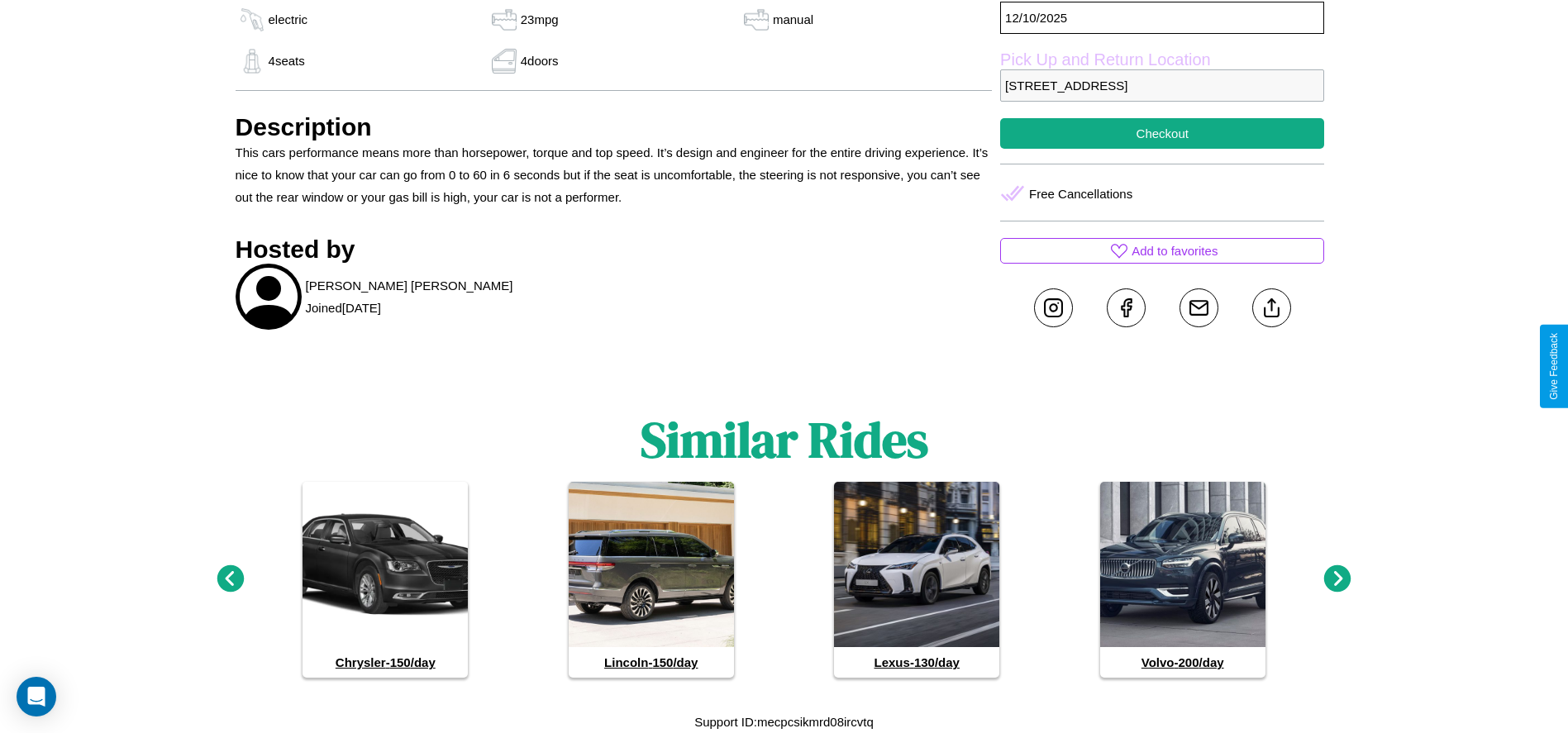
click at [230, 579] on icon at bounding box center [230, 578] width 27 height 27
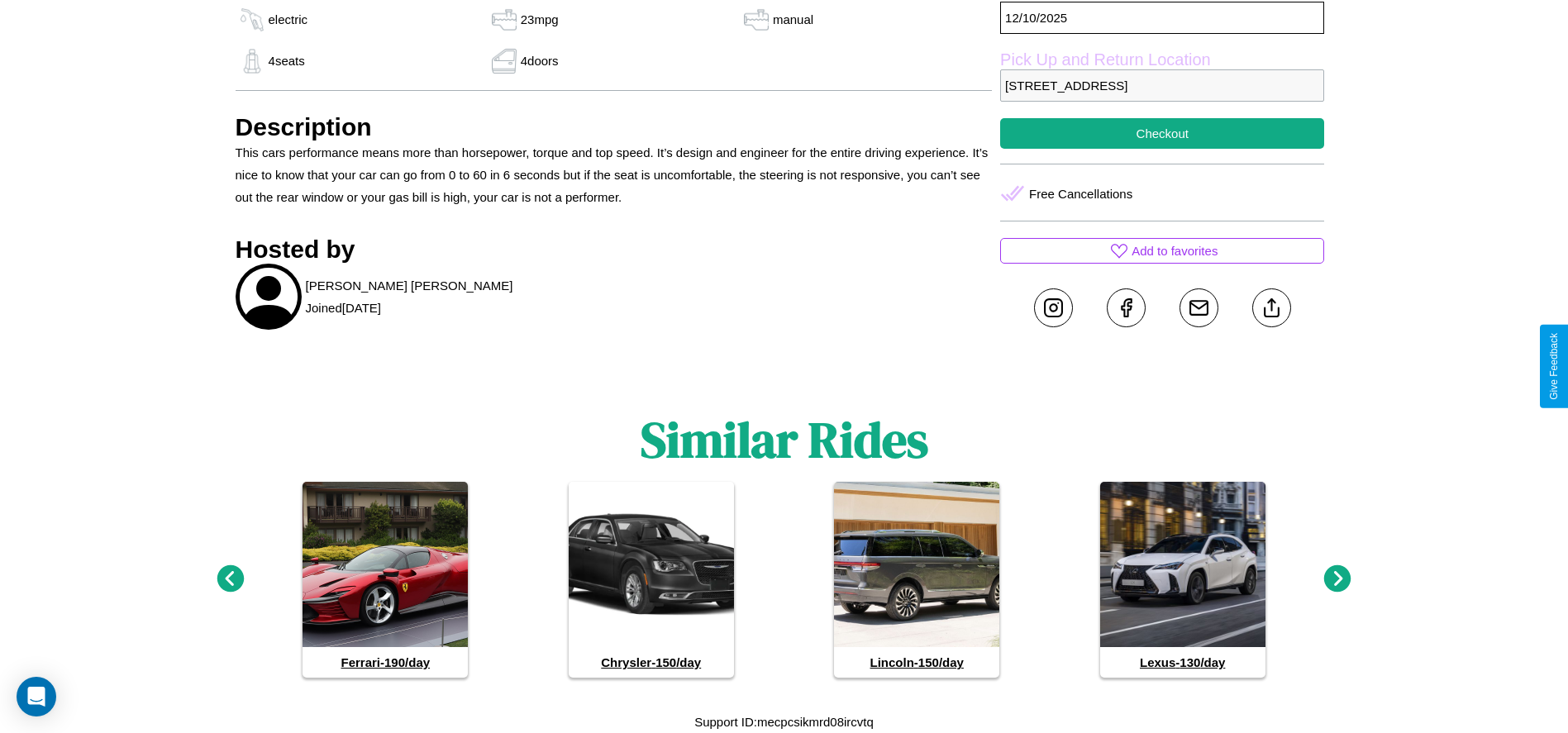
click at [1337, 579] on icon at bounding box center [1337, 578] width 27 height 27
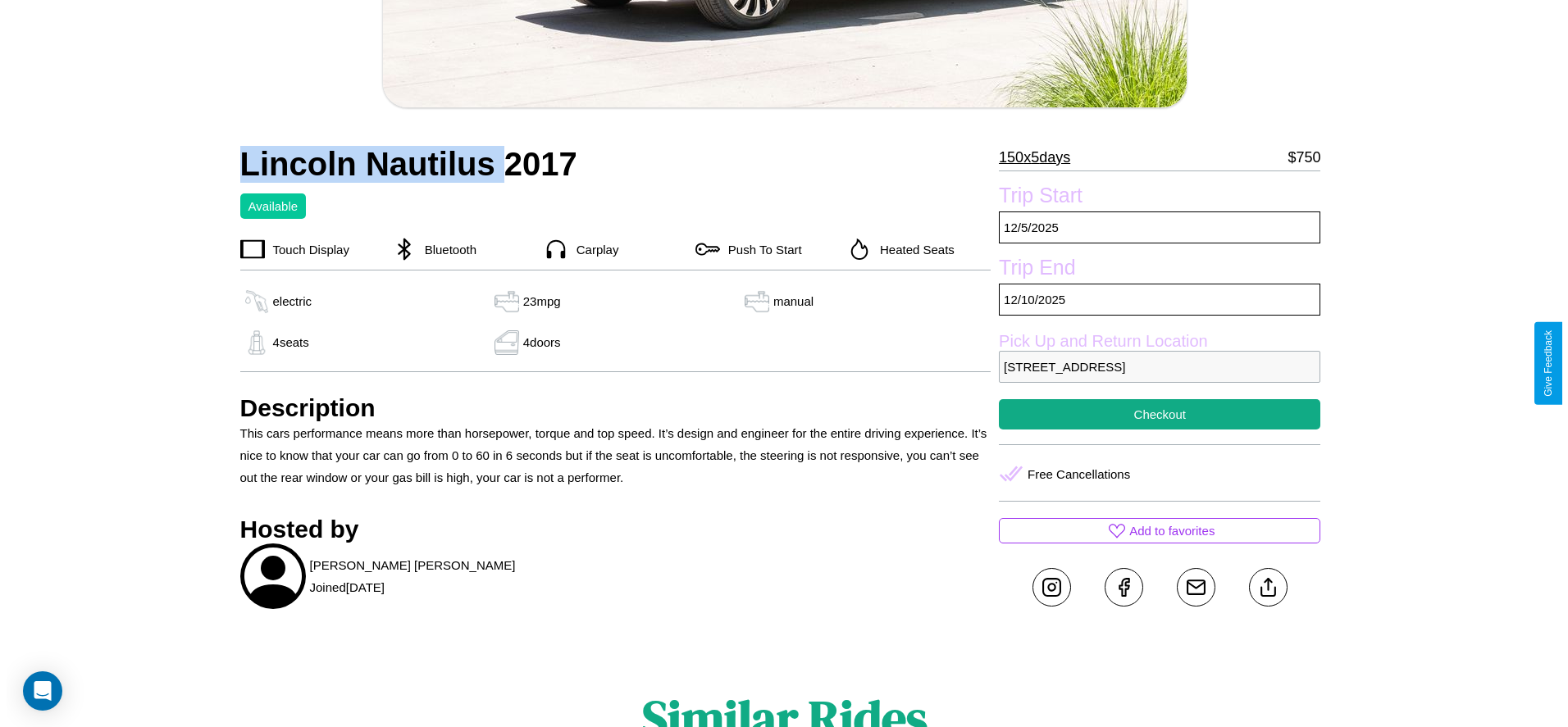
scroll to position [523, 0]
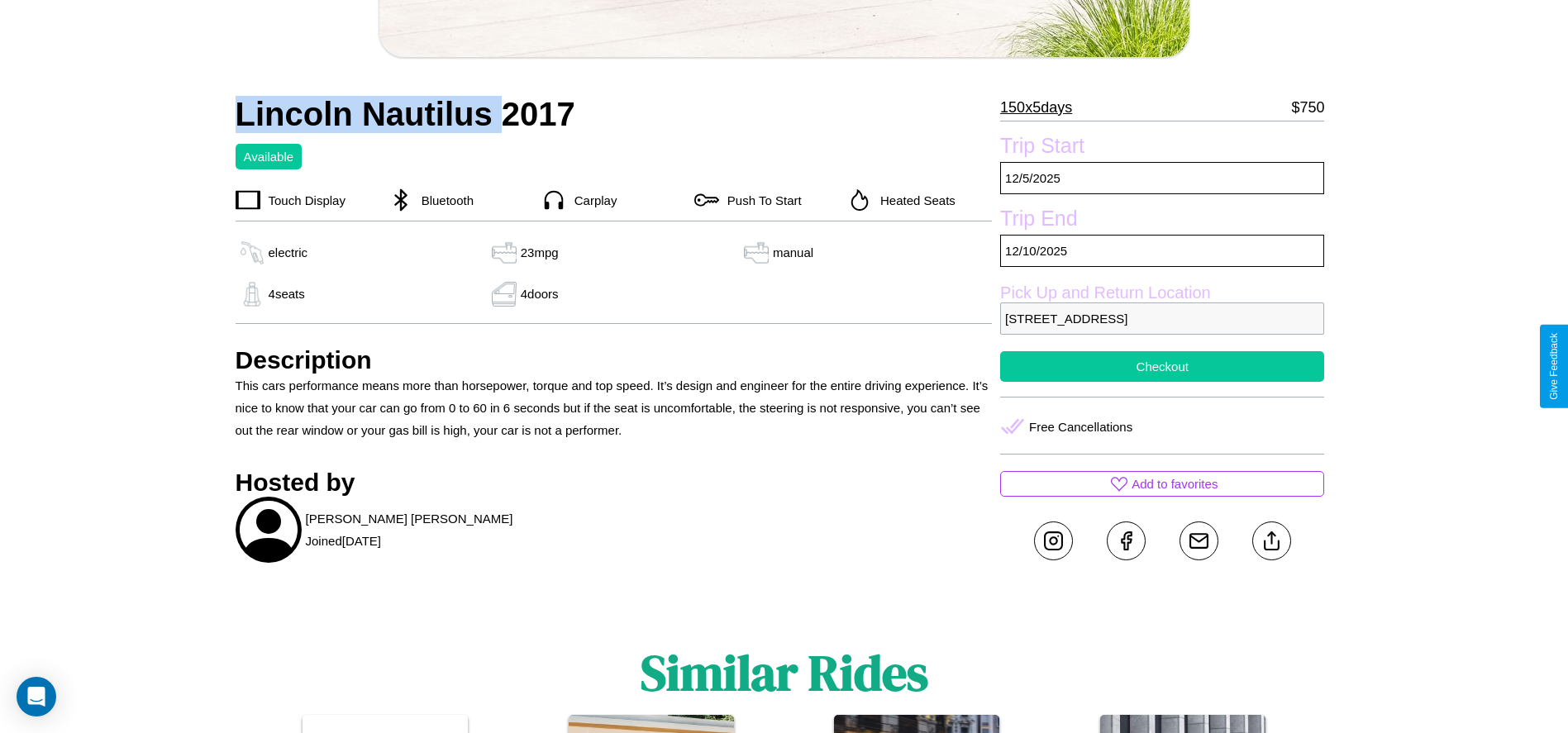
click at [1162, 366] on button "Checkout" at bounding box center [1162, 366] width 324 height 31
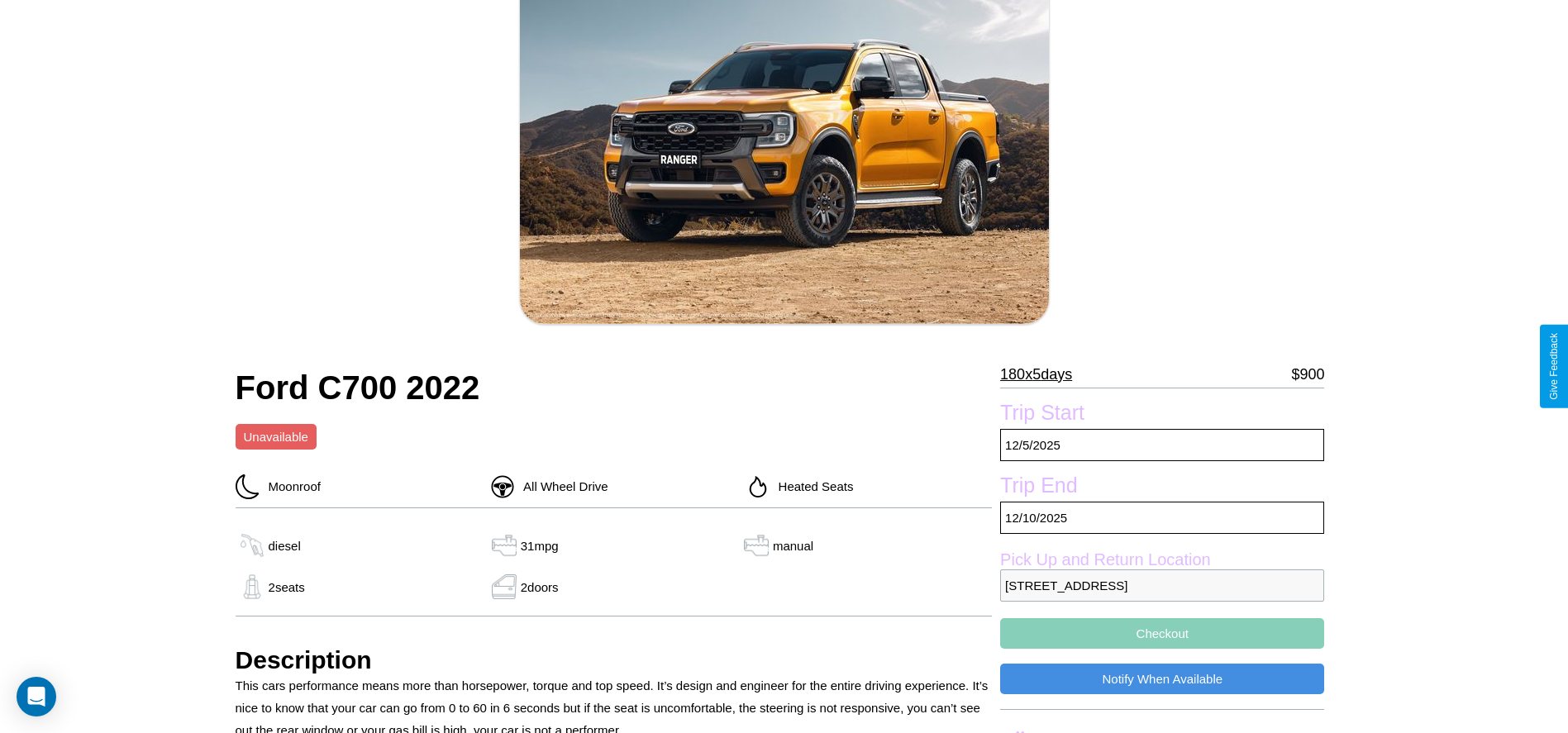
scroll to position [168, 0]
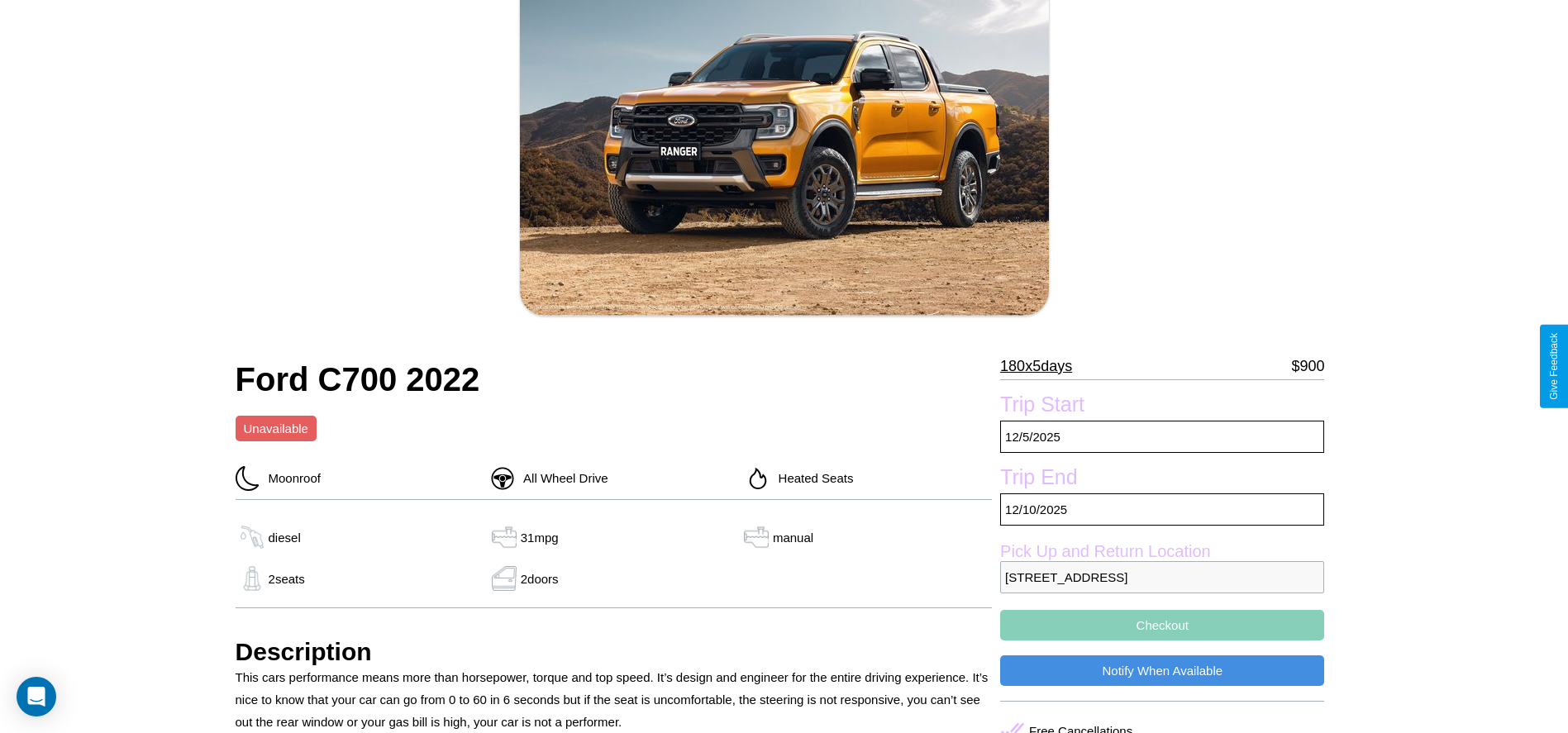
click at [1042, 366] on p "180 x 5 days" at bounding box center [1036, 366] width 72 height 26
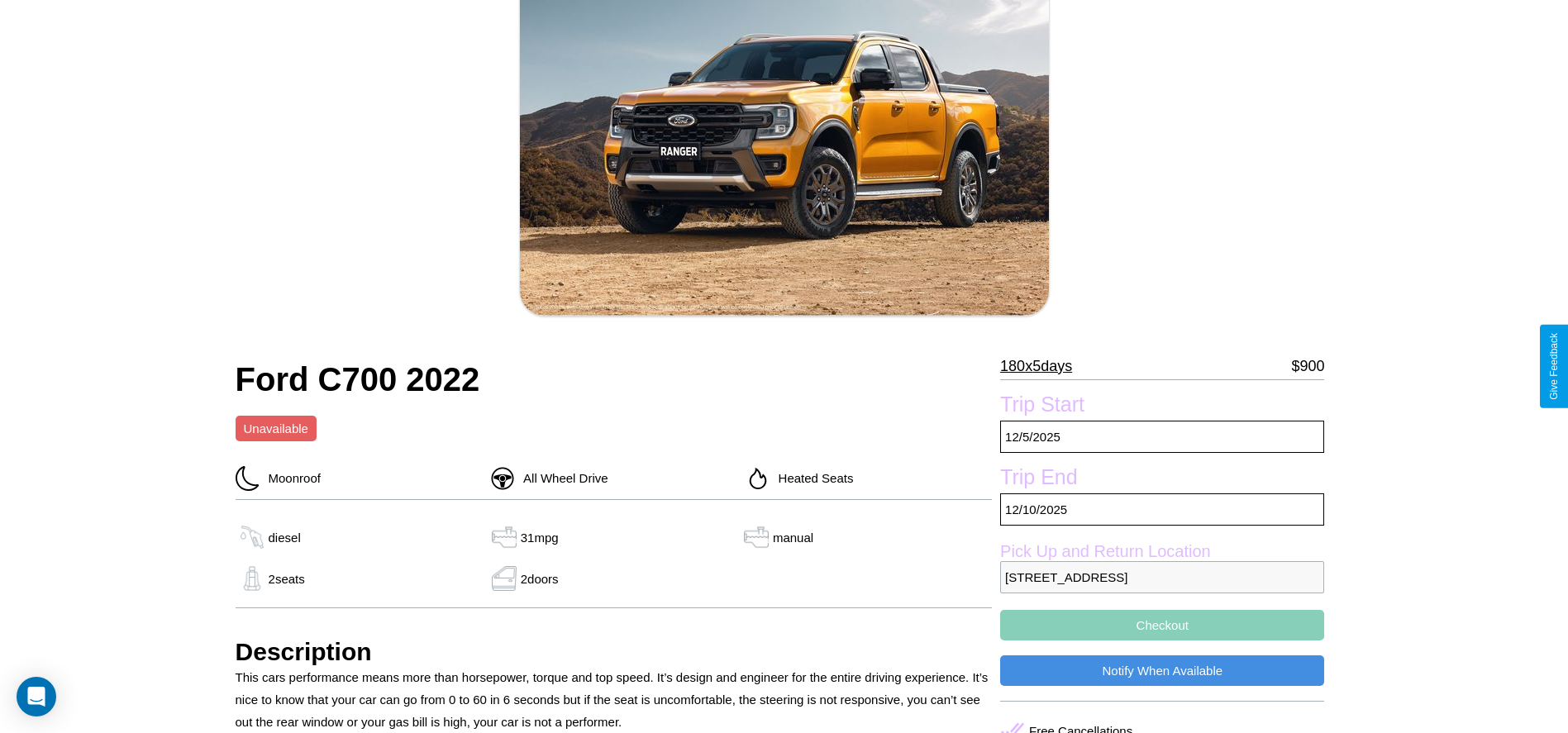
click at [1042, 366] on p "180 x 5 days" at bounding box center [1036, 366] width 72 height 26
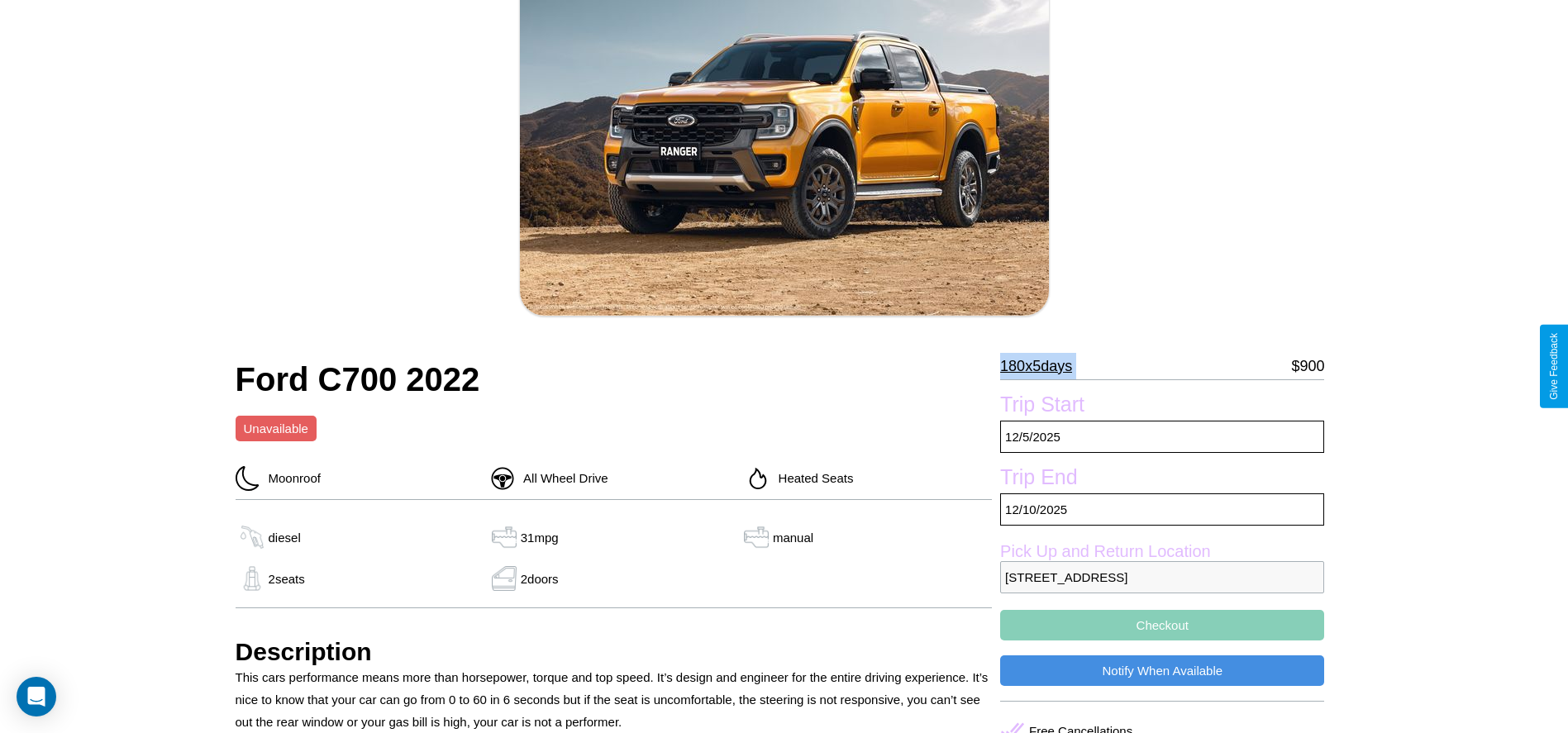
click at [1042, 366] on p "180 x 5 days" at bounding box center [1036, 366] width 72 height 26
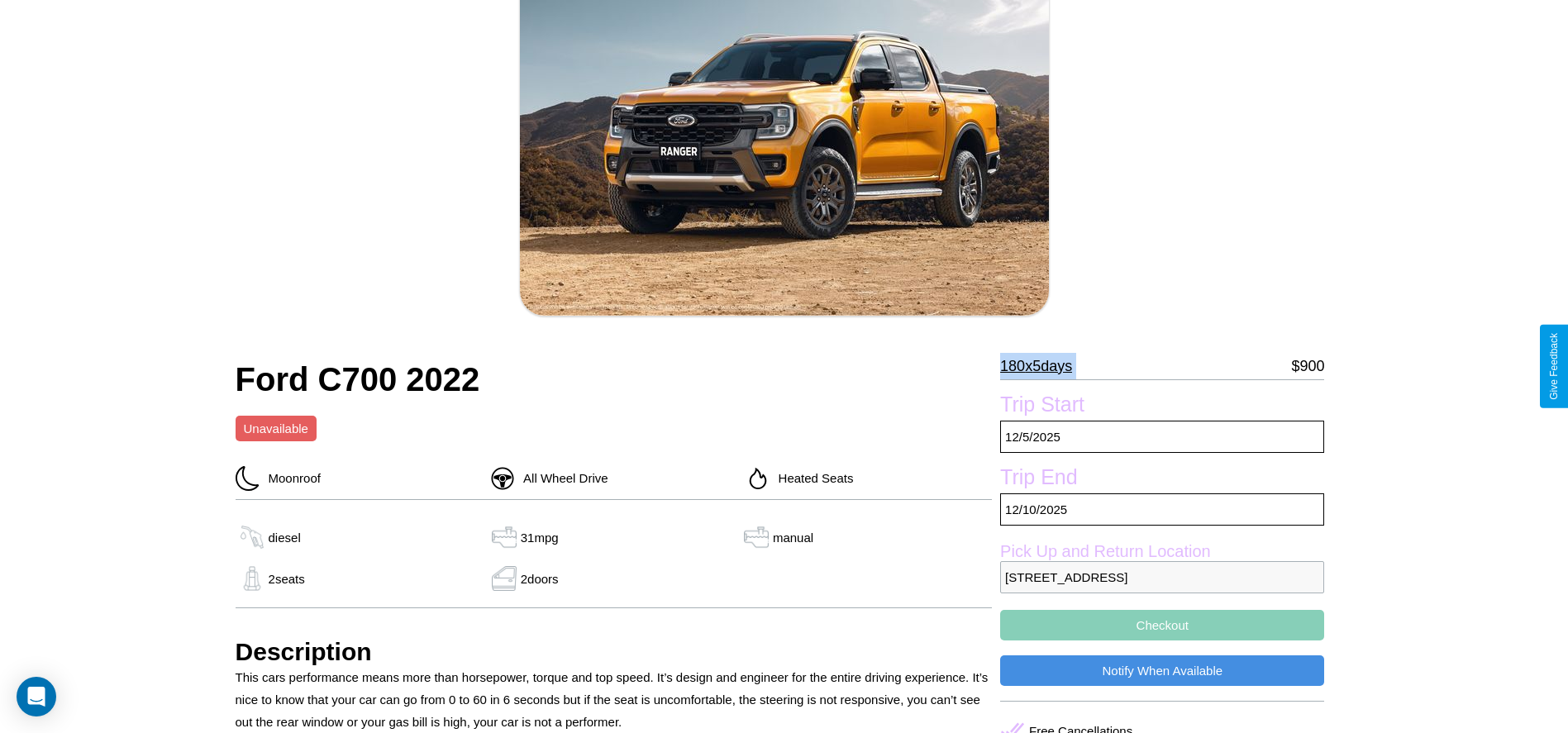
click at [1042, 366] on p "180 x 5 days" at bounding box center [1036, 366] width 72 height 26
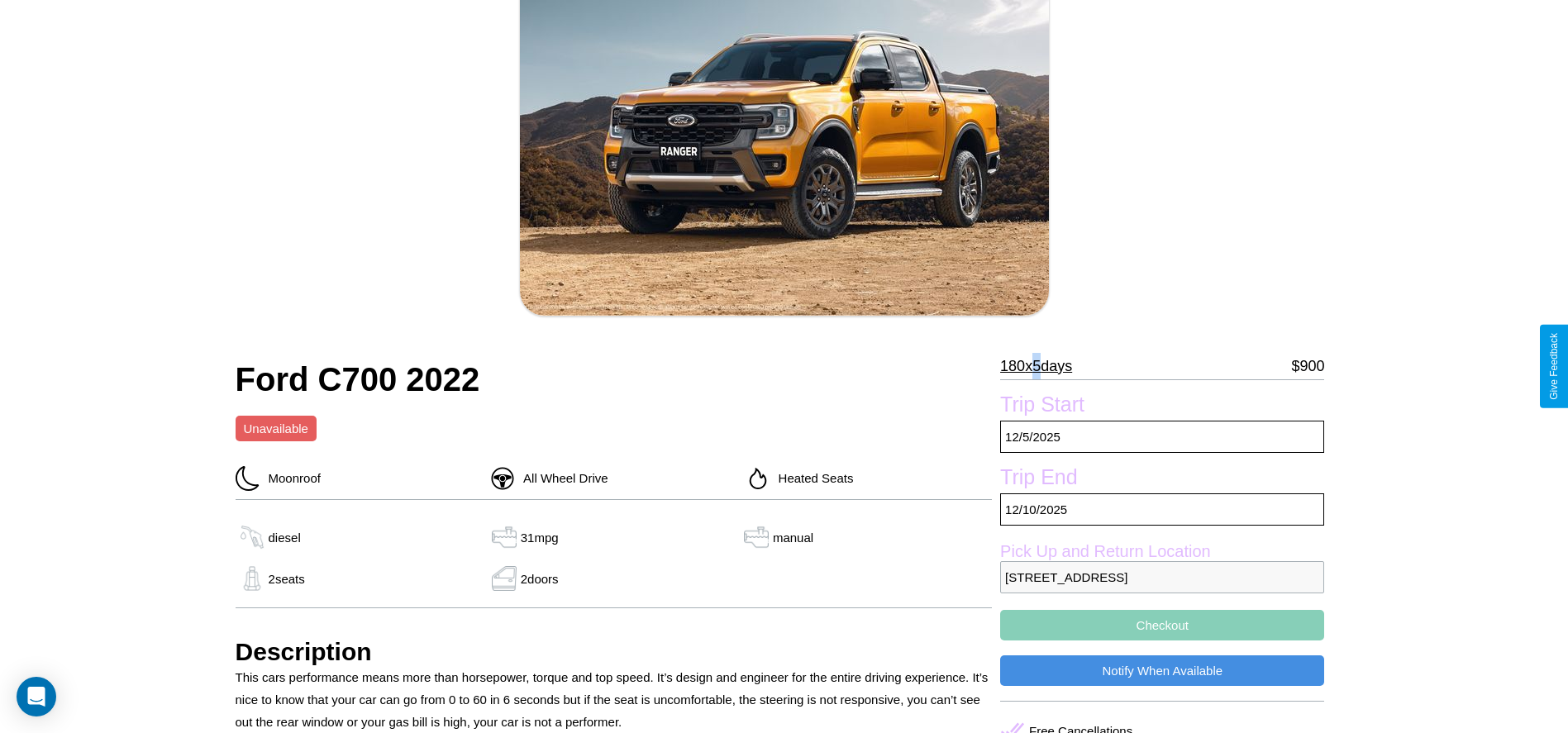
click at [1042, 366] on p "180 x 5 days" at bounding box center [1036, 366] width 72 height 26
